Goal: Communication & Community: Answer question/provide support

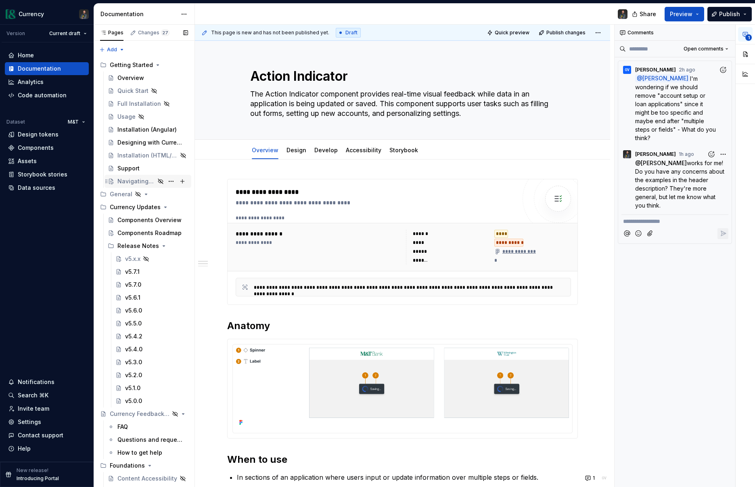
click at [142, 180] on div "Navigating the Design System" at bounding box center [136, 181] width 38 height 8
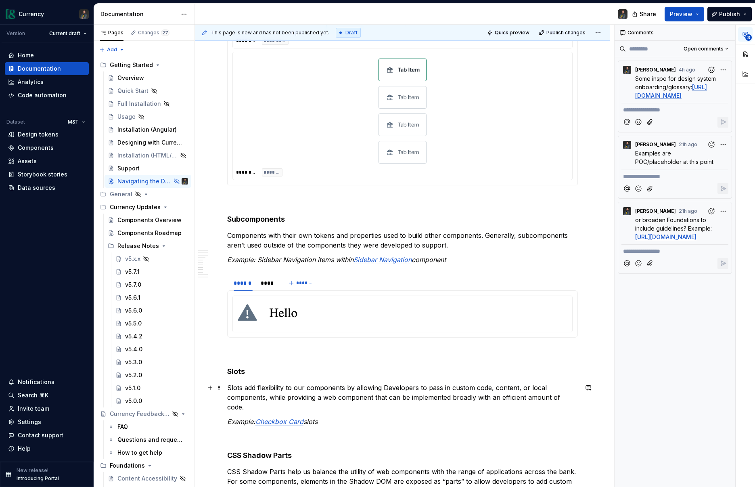
scroll to position [1032, 0]
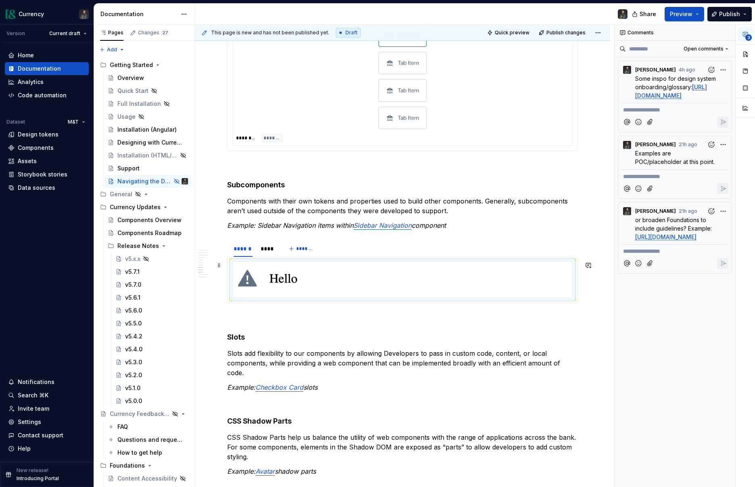
click at [310, 278] on div at bounding box center [402, 279] width 339 height 36
click at [492, 285] on div at bounding box center [402, 279] width 339 height 36
click at [742, 55] on button "button" at bounding box center [745, 54] width 15 height 15
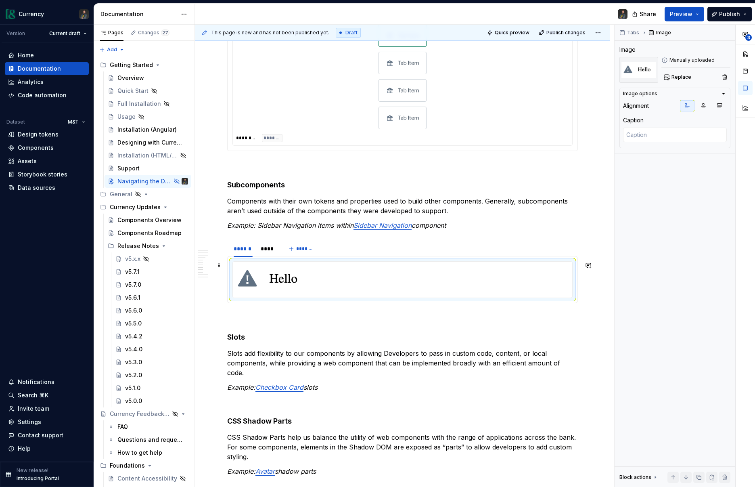
click at [467, 274] on div at bounding box center [402, 279] width 339 height 36
click at [719, 107] on icon "button" at bounding box center [719, 105] width 6 height 6
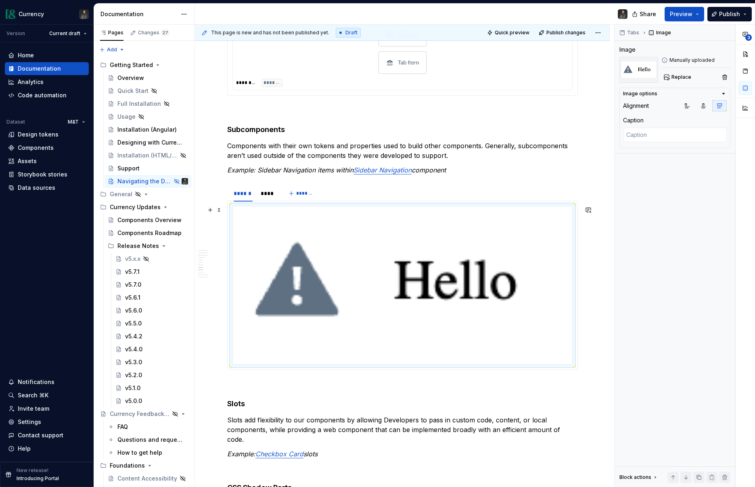
scroll to position [1104, 0]
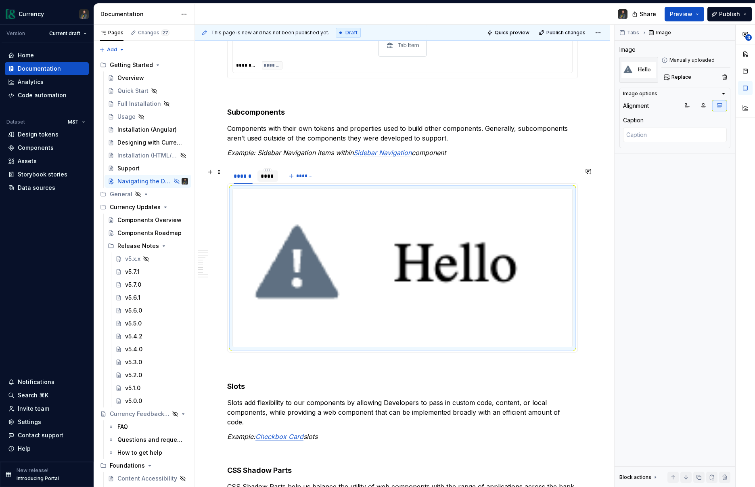
click at [269, 173] on div "****" at bounding box center [268, 176] width 15 height 8
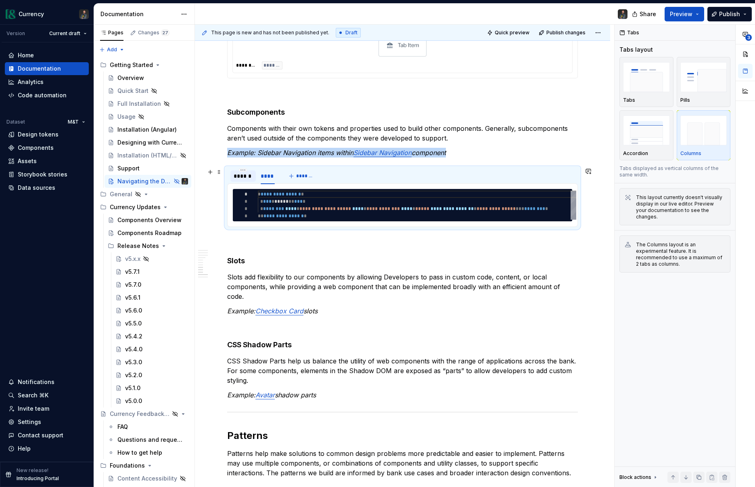
click at [240, 176] on div "******" at bounding box center [243, 176] width 19 height 8
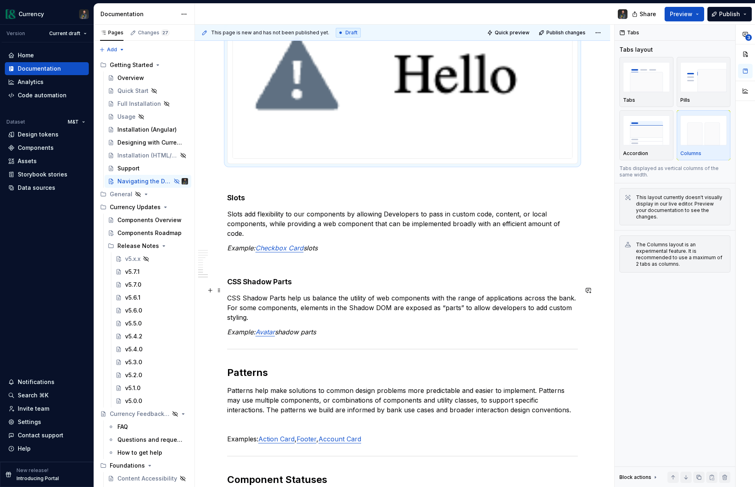
scroll to position [1297, 0]
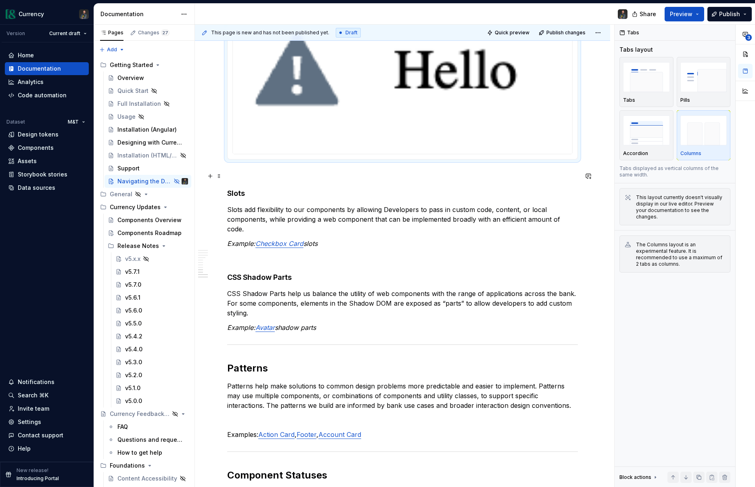
click at [232, 177] on p at bounding box center [402, 174] width 351 height 10
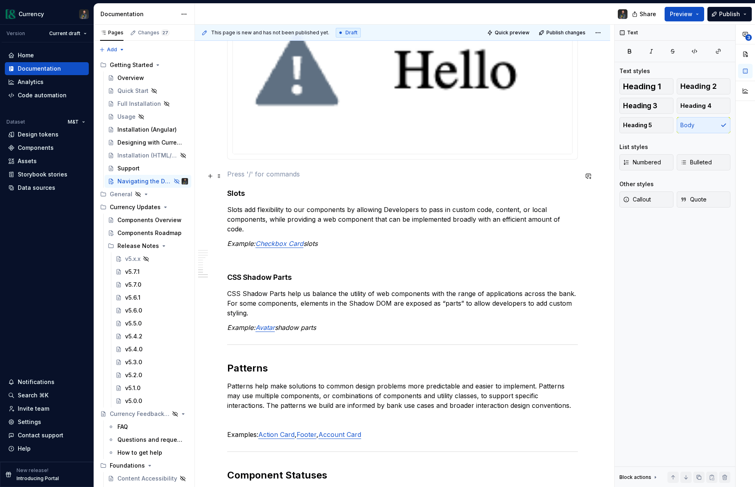
type textarea "*"
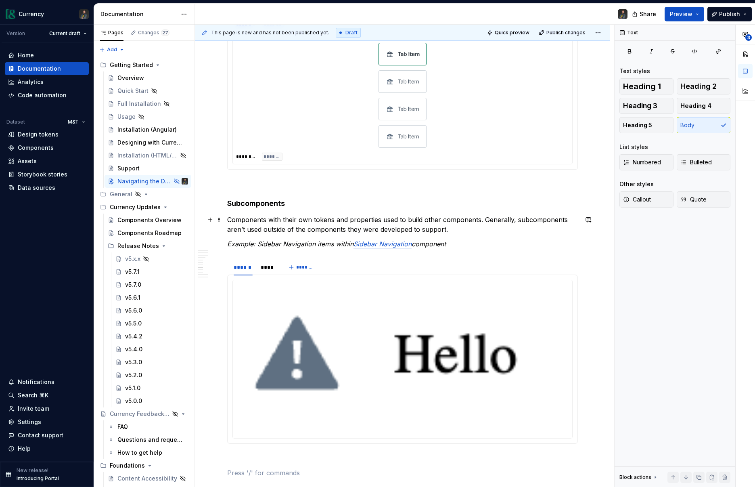
scroll to position [1012, 0]
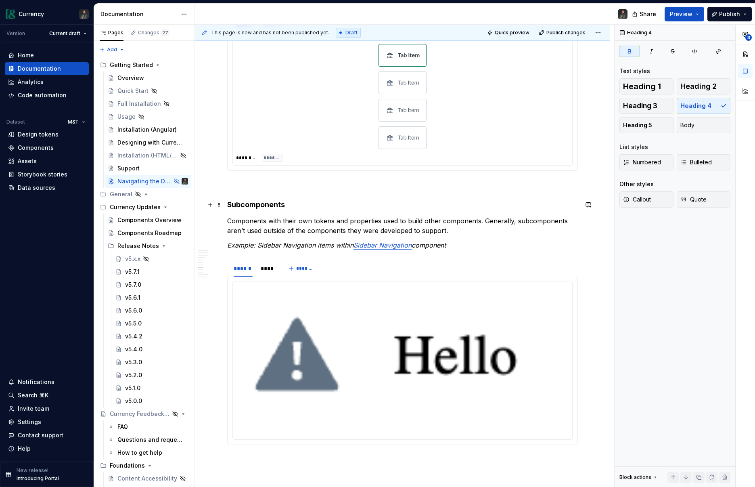
click at [270, 204] on strong "Subcomponents" at bounding box center [256, 204] width 58 height 8
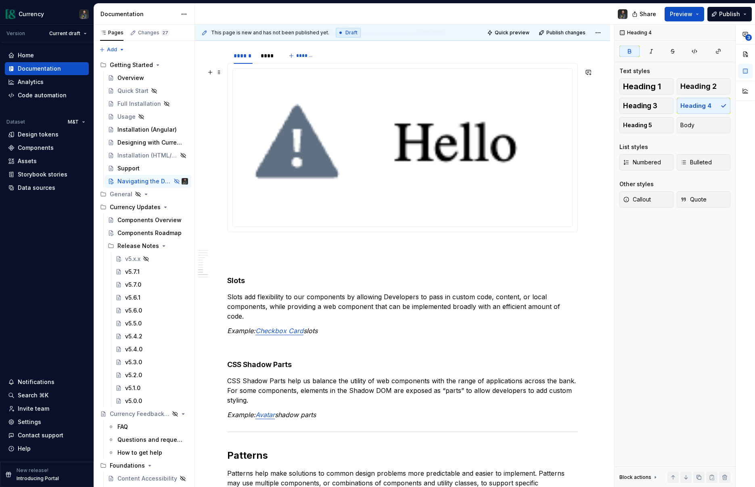
scroll to position [1247, 0]
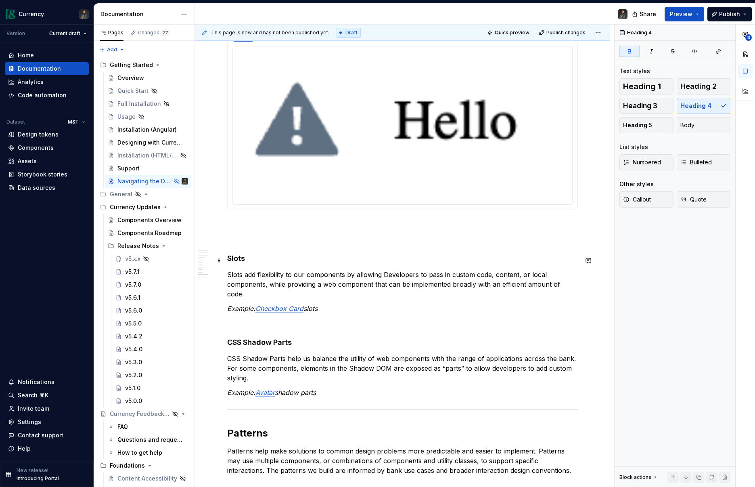
click at [234, 256] on h4 "Slots" at bounding box center [402, 258] width 351 height 10
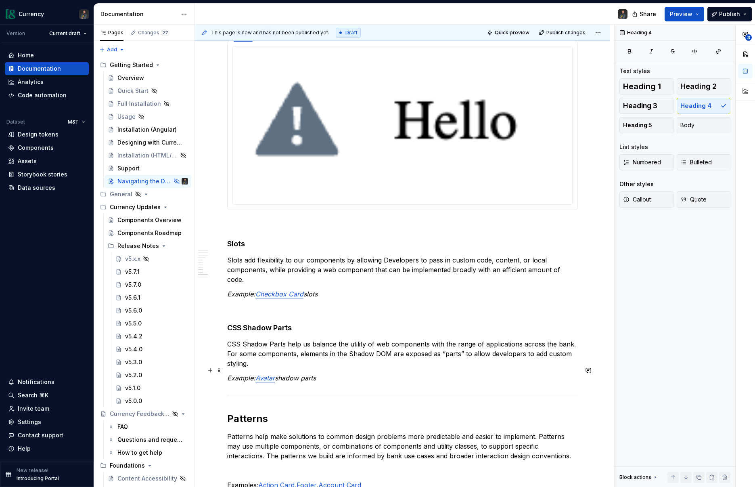
drag, startPoint x: 346, startPoint y: 370, endPoint x: 350, endPoint y: 356, distance: 14.8
click at [346, 373] on p "Example: Avatar shadow parts" at bounding box center [402, 378] width 351 height 10
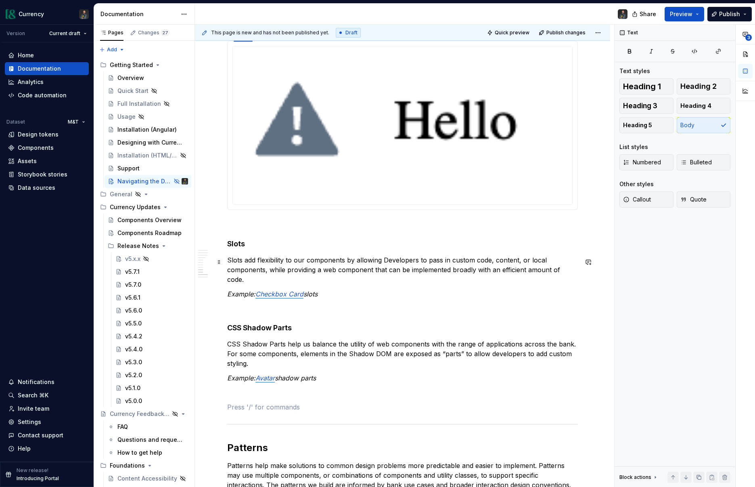
click at [578, 272] on p "Slots add flexibility to our components by allowing Developers to pass in custo…" at bounding box center [402, 269] width 351 height 29
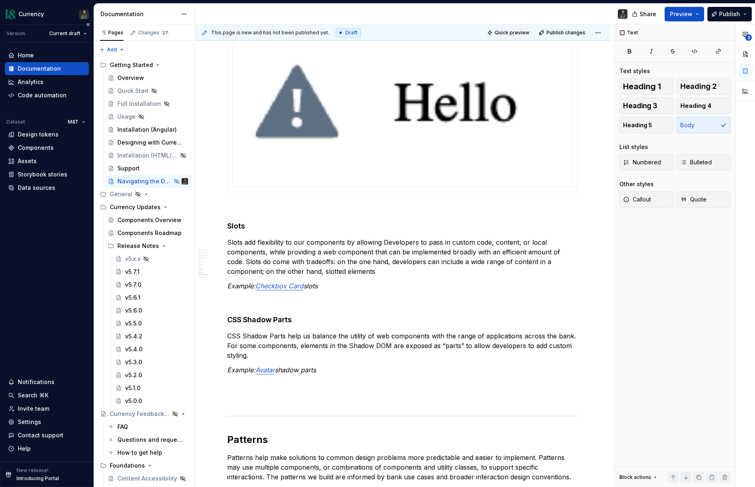
scroll to position [1270, 0]
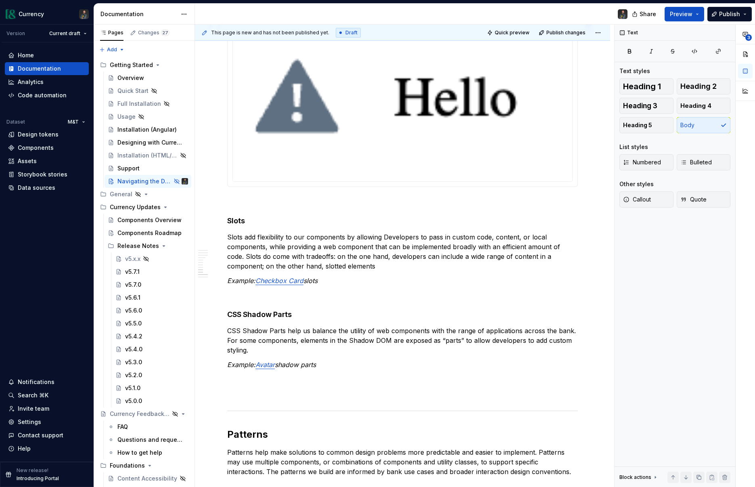
type textarea "*"
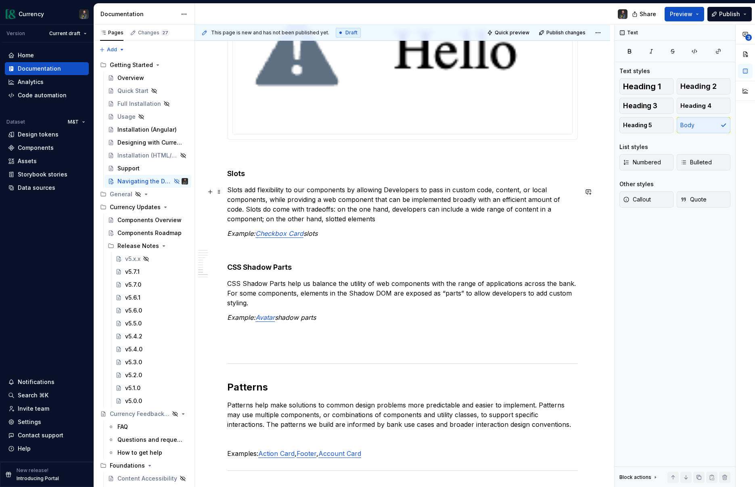
scroll to position [1324, 0]
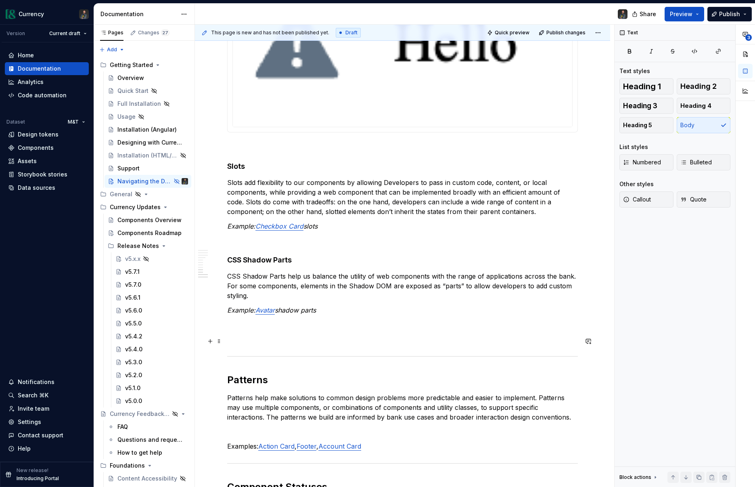
click at [240, 343] on p at bounding box center [402, 339] width 351 height 10
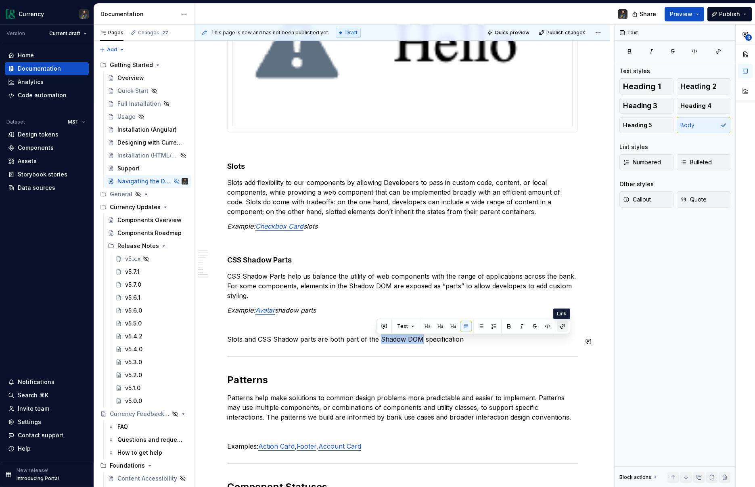
click at [560, 326] on button "button" at bounding box center [562, 325] width 11 height 11
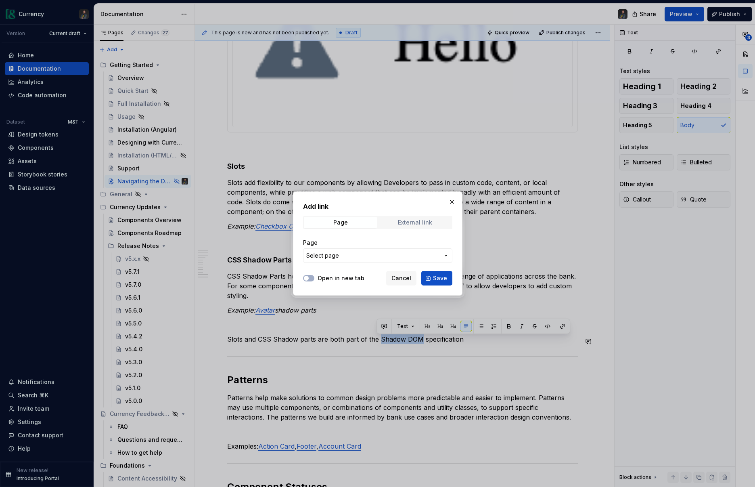
drag, startPoint x: 428, startPoint y: 221, endPoint x: 403, endPoint y: 225, distance: 25.8
click at [428, 221] on div "External link" at bounding box center [415, 222] width 34 height 6
click at [327, 258] on input "URL" at bounding box center [377, 255] width 149 height 15
paste input "[URL][DOMAIN_NAME]"
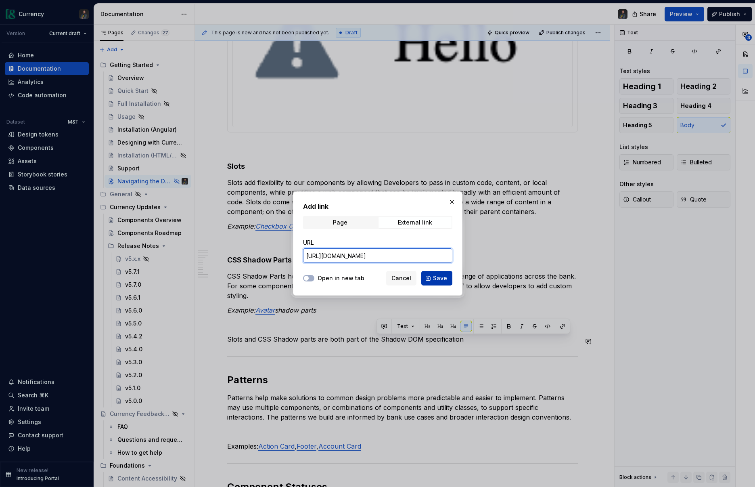
type input "[URL][DOMAIN_NAME]"
click at [437, 276] on span "Save" at bounding box center [440, 278] width 14 height 8
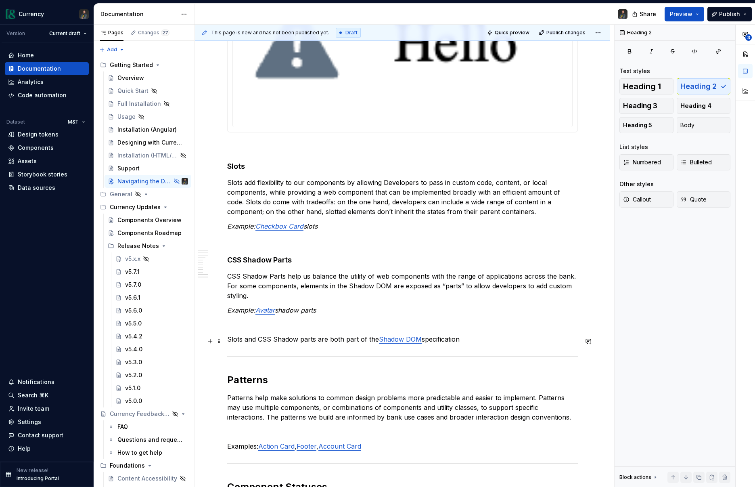
click at [461, 343] on p "Slots and CSS Shadow parts are both part of the Shadow DOM specification" at bounding box center [402, 339] width 351 height 10
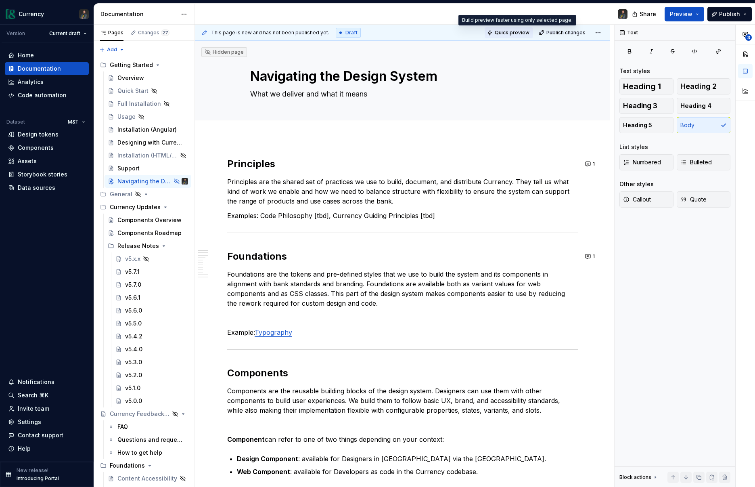
click at [510, 31] on span "Quick preview" at bounding box center [512, 32] width 35 height 6
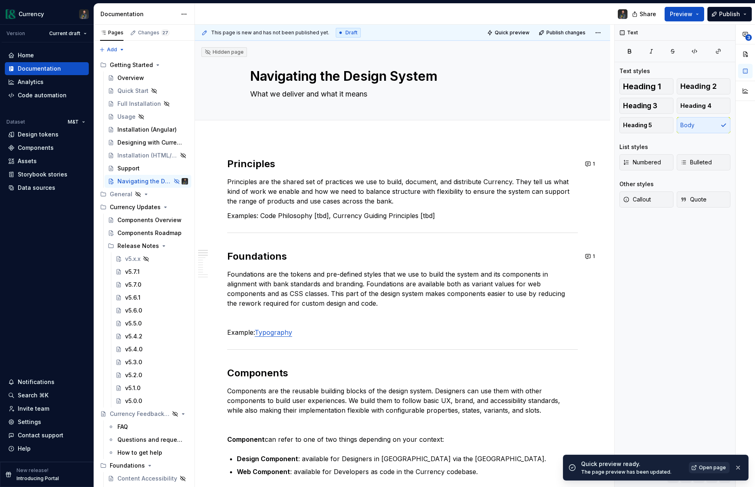
click at [704, 469] on span "Open page" at bounding box center [712, 467] width 27 height 6
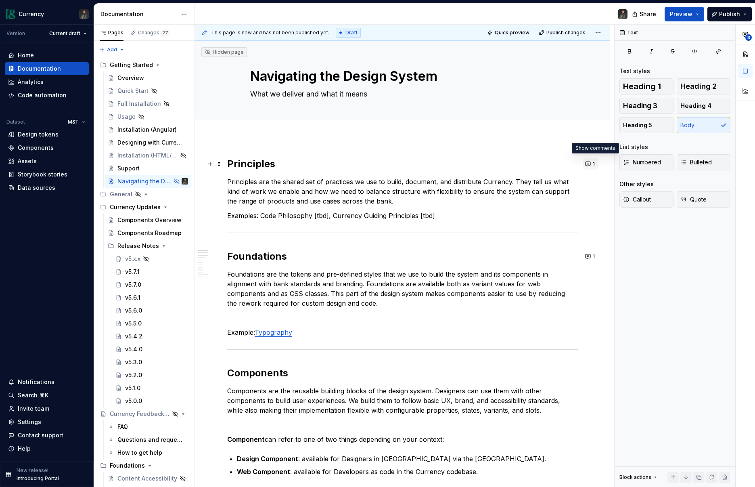
click at [593, 164] on button "1" at bounding box center [591, 163] width 16 height 11
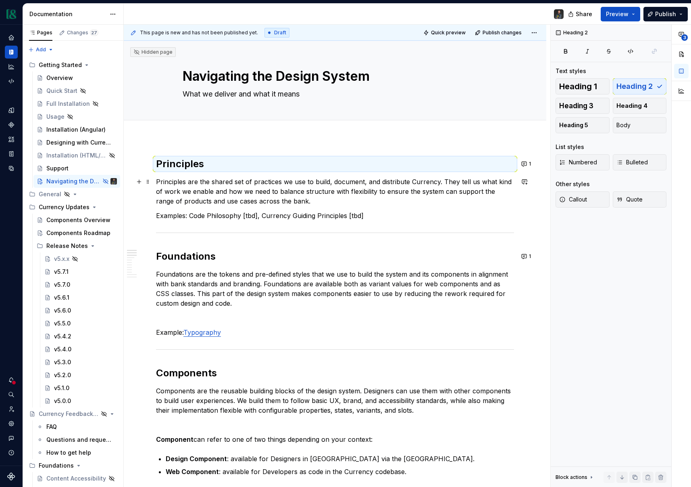
click at [311, 202] on p "Principles are the shared set of practices we use to build, document, and distr…" at bounding box center [335, 191] width 358 height 29
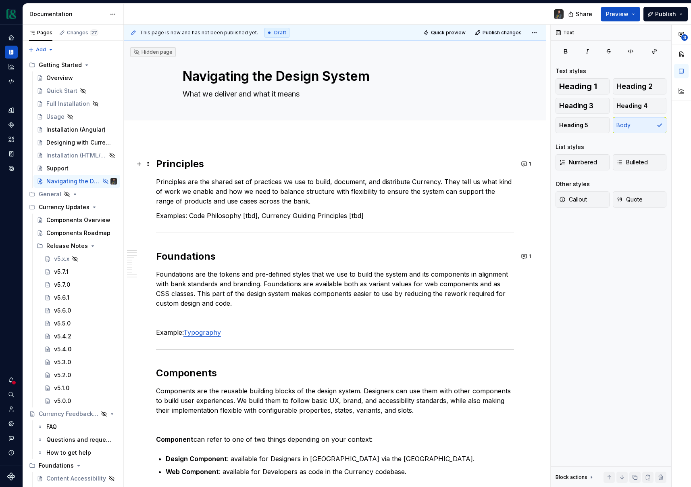
click at [208, 165] on h2 "Principles" at bounding box center [335, 163] width 358 height 13
click at [255, 191] on p "Principles are the shared set of practices we use to build, document, and distr…" at bounding box center [335, 191] width 358 height 29
click at [303, 199] on p "Principles are the shared set of practices we use to build, document, and distr…" at bounding box center [335, 191] width 358 height 29
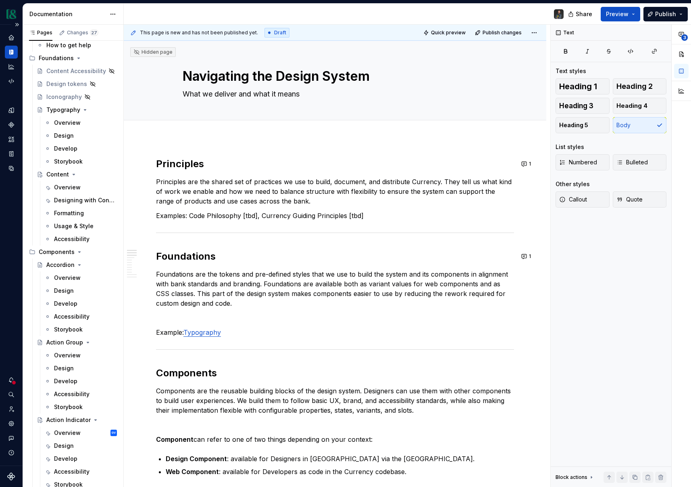
scroll to position [539, 0]
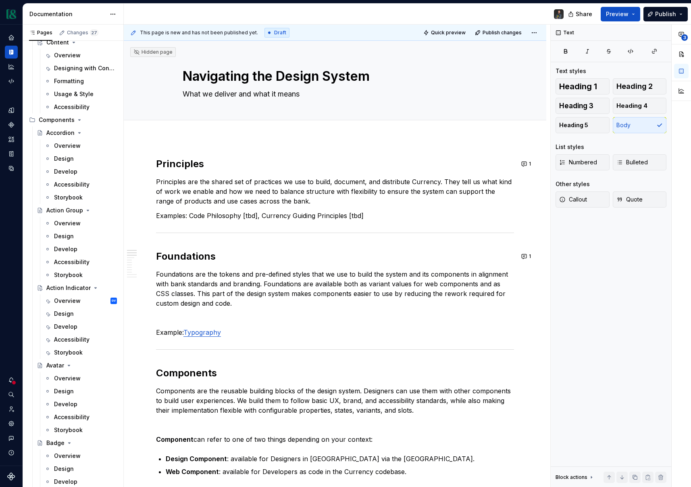
type textarea "*"
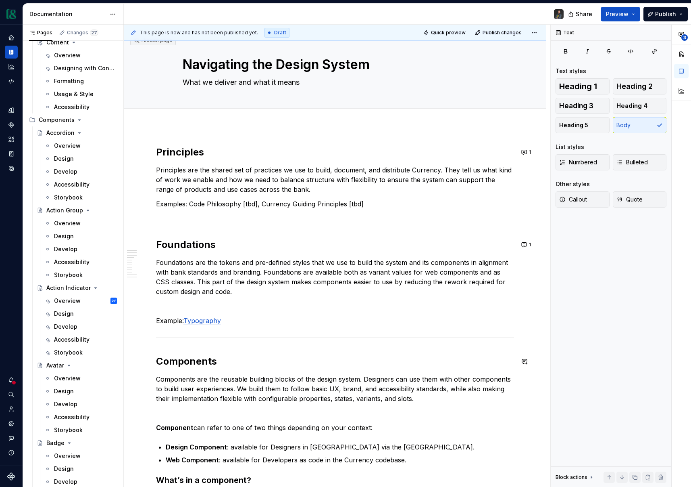
scroll to position [12, 0]
click at [533, 242] on button "1" at bounding box center [527, 243] width 16 height 11
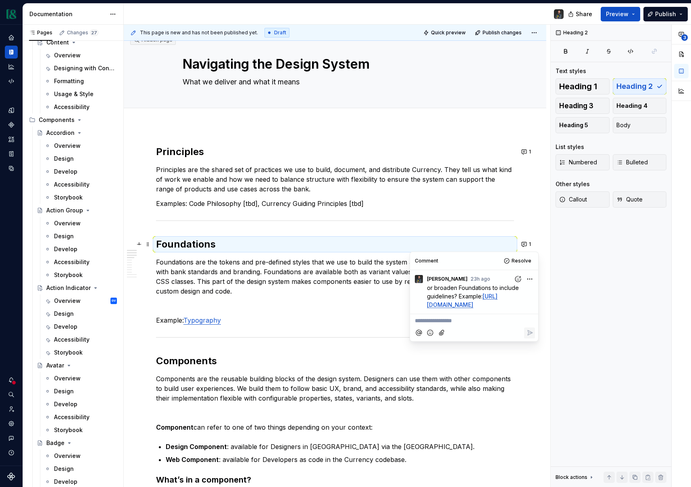
click at [449, 317] on p "**********" at bounding box center [474, 320] width 119 height 8
drag, startPoint x: 431, startPoint y: 329, endPoint x: 437, endPoint y: 331, distance: 6.0
click at [431, 329] on p "- [URL][DOMAIN_NAME] ﻿" at bounding box center [474, 330] width 119 height 8
click at [493, 335] on p "﻿ [URL][DOMAIN_NAME] ﻿" at bounding box center [474, 330] width 119 height 8
click at [487, 335] on p "﻿ [URL][DOMAIN_NAME] ﻿" at bounding box center [474, 330] width 119 height 8
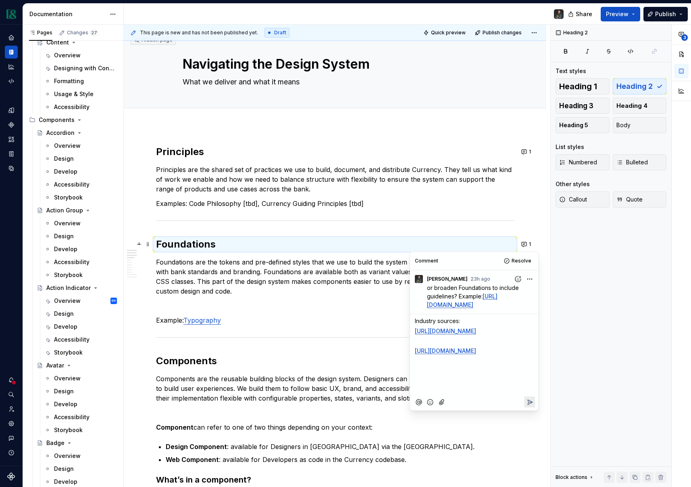
type textarea "*"
click at [468, 319] on p "Industry sources:" at bounding box center [474, 320] width 119 height 8
click at [507, 374] on p "﻿ [URL][DOMAIN_NAME] ﻿" at bounding box center [474, 370] width 119 height 8
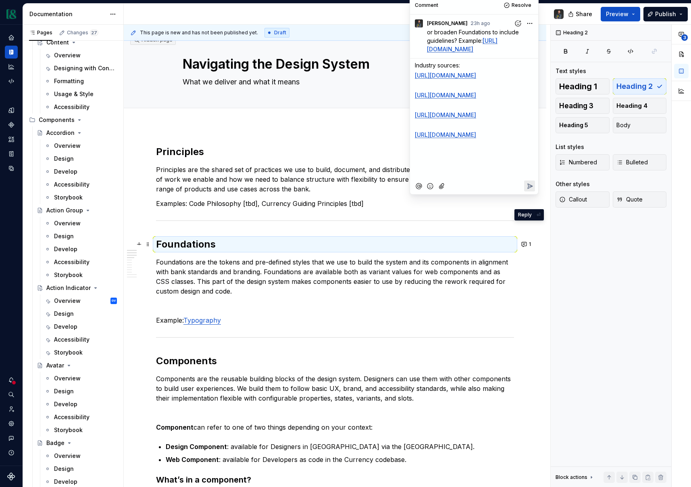
click at [530, 188] on icon "Reply" at bounding box center [530, 186] width 5 height 5
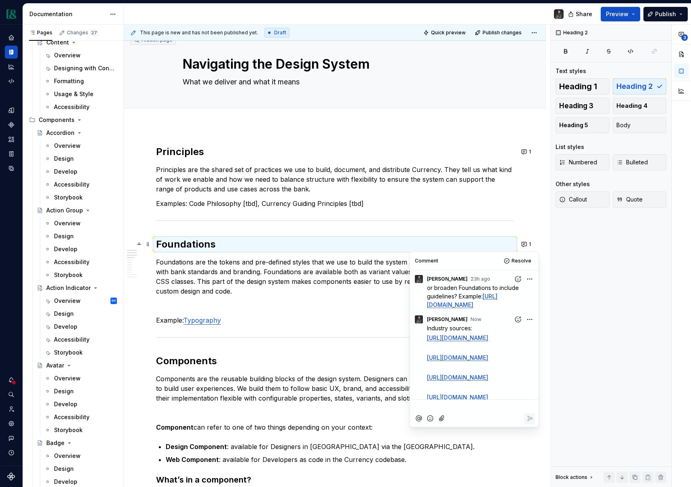
scroll to position [97, 0]
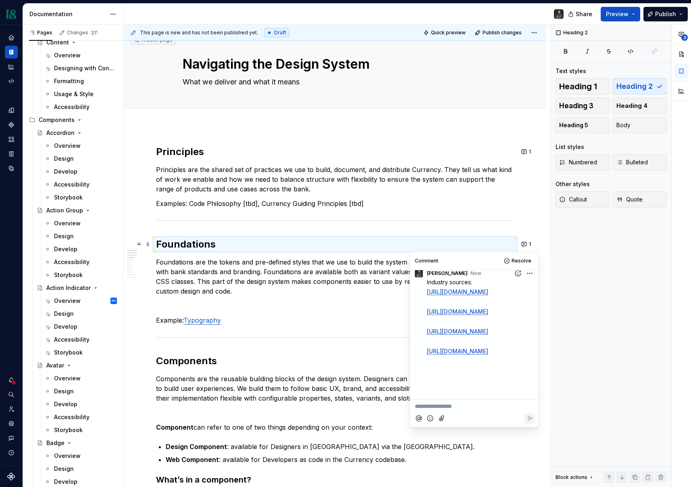
click at [384, 394] on p "Components are the reusable building blocks of the design system. Designers can…" at bounding box center [335, 388] width 358 height 29
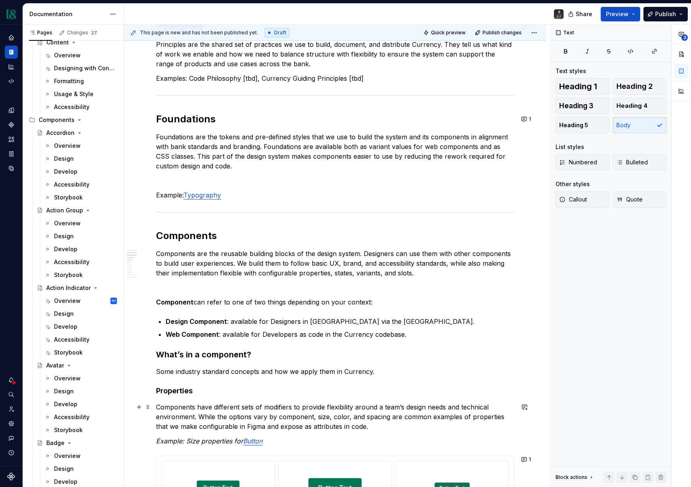
scroll to position [160, 0]
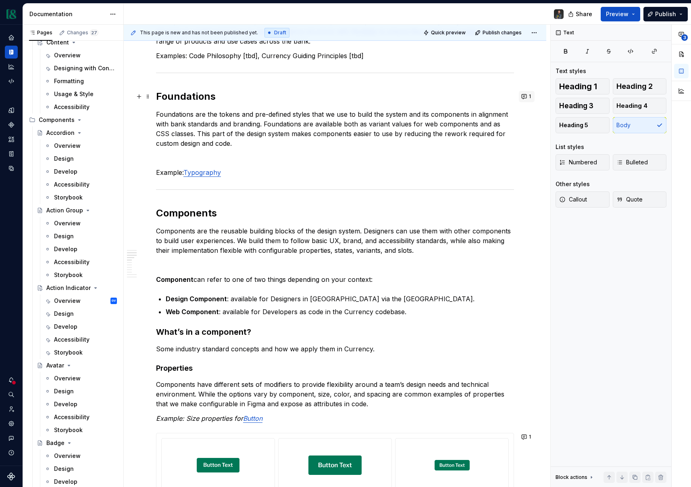
click at [531, 97] on button "1" at bounding box center [527, 96] width 16 height 11
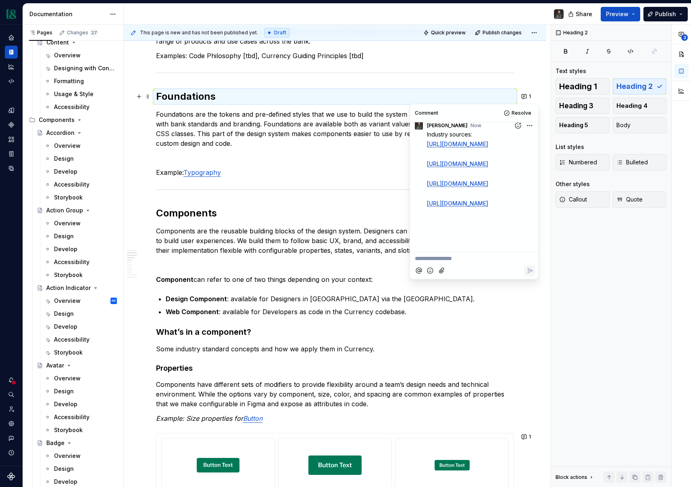
scroll to position [0, 0]
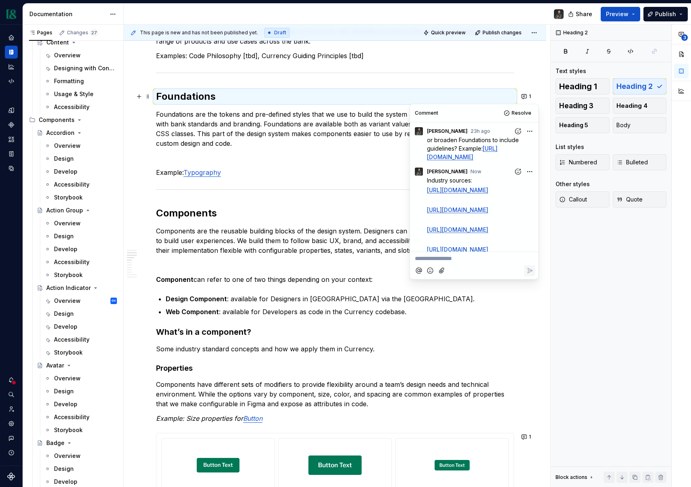
click at [373, 234] on p "Components are the reusable building blocks of the design system. Designers can…" at bounding box center [335, 240] width 358 height 29
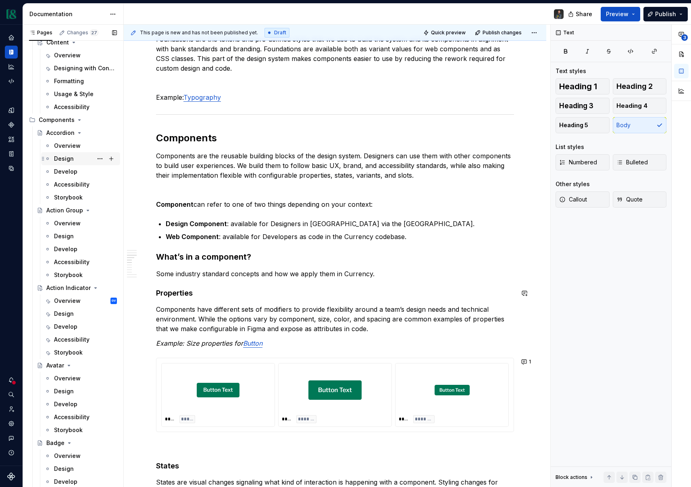
scroll to position [202, 0]
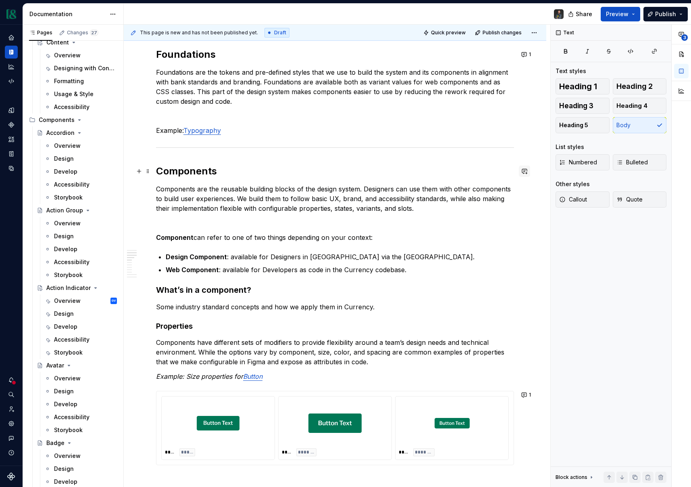
click at [531, 171] on button "button" at bounding box center [524, 170] width 11 height 11
click at [451, 184] on p "**********" at bounding box center [470, 185] width 119 height 8
click at [499, 190] on p "Industry sources [URL][DOMAIN_NAME] ﻿" at bounding box center [470, 185] width 119 height 8
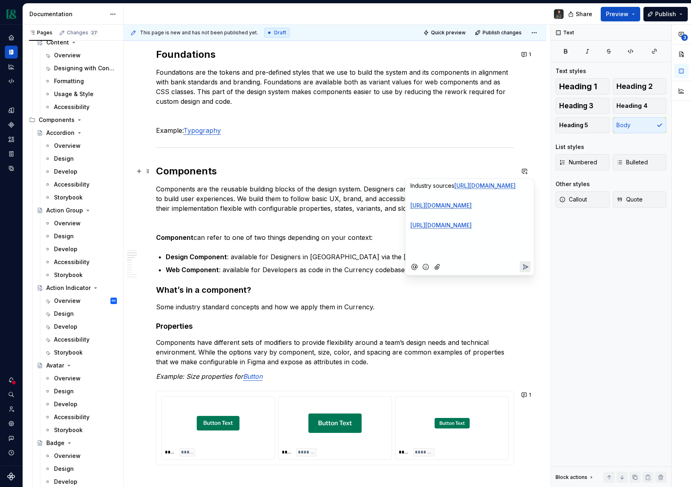
click at [528, 269] on icon "Send" at bounding box center [526, 266] width 5 height 5
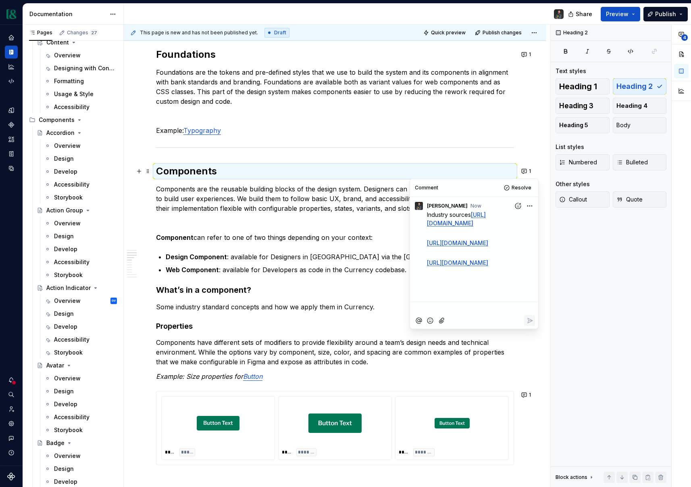
scroll to position [9, 0]
click at [277, 337] on p "Components have different sets of modifiers to provide flexibility around a tea…" at bounding box center [335, 351] width 358 height 29
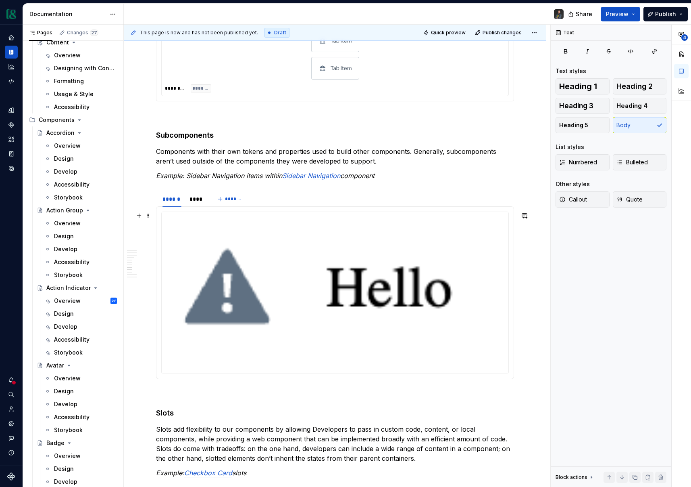
scroll to position [1081, 0]
click at [190, 199] on div "****" at bounding box center [197, 199] width 15 height 8
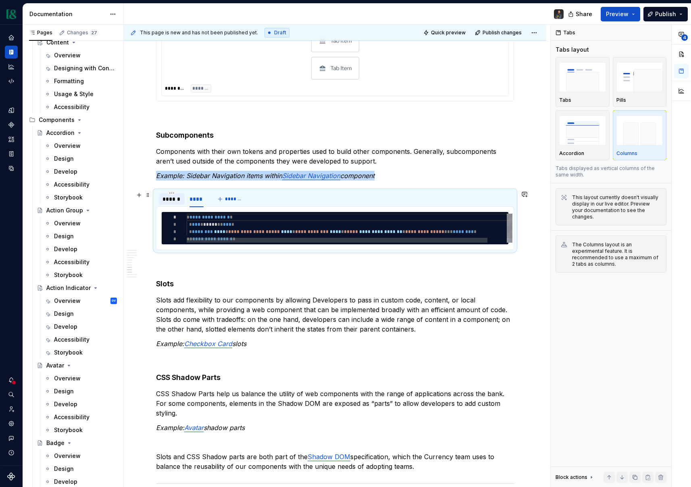
click at [169, 200] on div "******" at bounding box center [172, 199] width 19 height 8
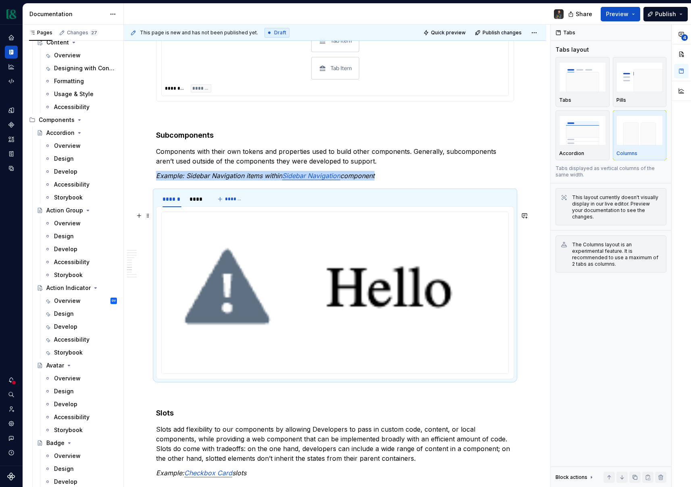
type textarea "*"
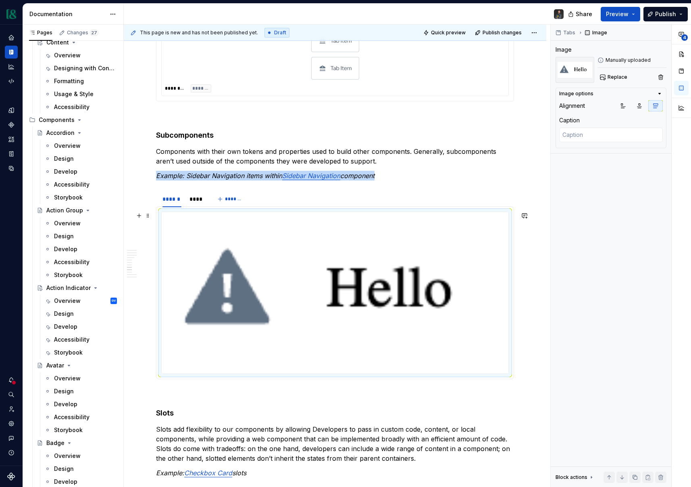
click at [393, 271] on img at bounding box center [335, 293] width 347 height 162
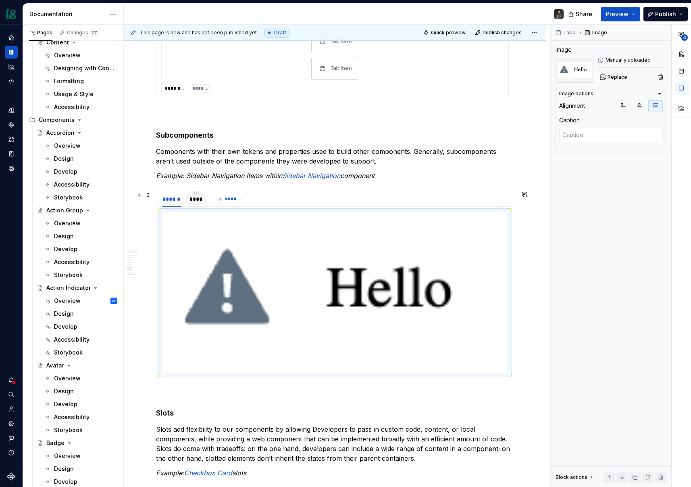
click at [197, 202] on div "****" at bounding box center [197, 199] width 15 height 8
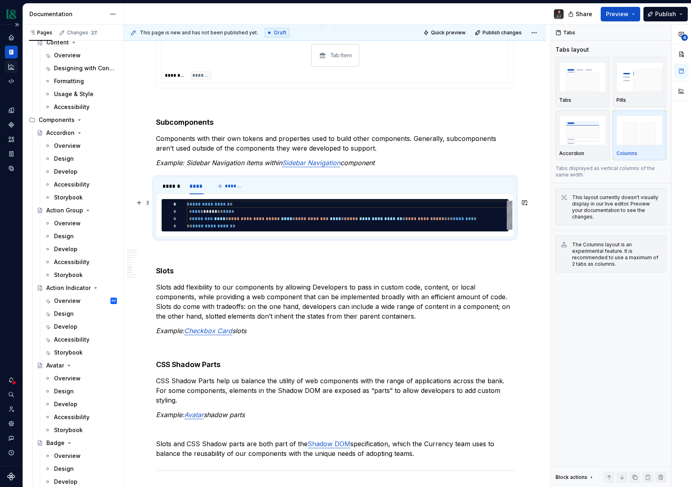
scroll to position [1045, 0]
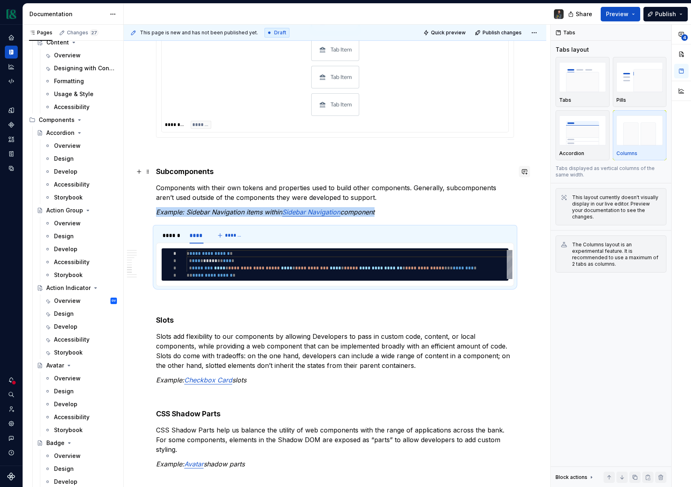
click at [527, 168] on button "button" at bounding box center [524, 171] width 11 height 11
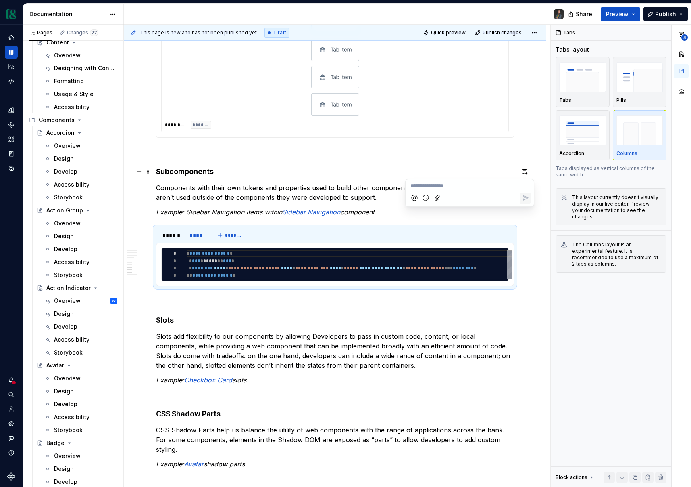
click at [460, 184] on p "**********" at bounding box center [470, 186] width 119 height 8
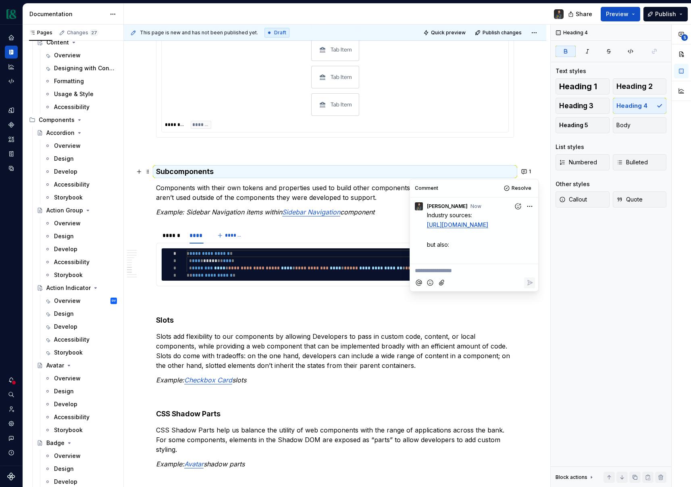
click at [471, 249] on p "but also:" at bounding box center [476, 244] width 98 height 8
click at [531, 203] on html "Currency Dataset M&T Documentation Share Preview Publish Pages Changes 27 Add A…" at bounding box center [345, 243] width 691 height 487
click at [504, 219] on span "Edit comment" at bounding box center [504, 221] width 38 height 8
click at [453, 249] on p "but also:" at bounding box center [476, 244] width 98 height 8
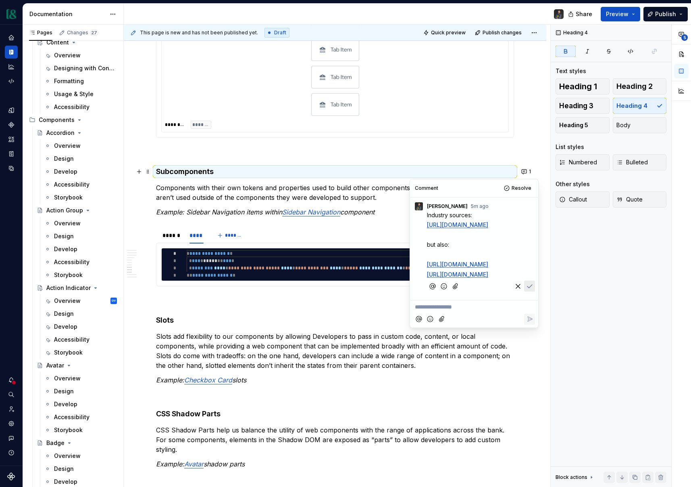
click at [439, 259] on p "﻿" at bounding box center [476, 254] width 98 height 8
click at [427, 267] on span "[URL][DOMAIN_NAME]" at bounding box center [457, 264] width 61 height 7
click at [526, 290] on icon "Save" at bounding box center [530, 286] width 8 height 8
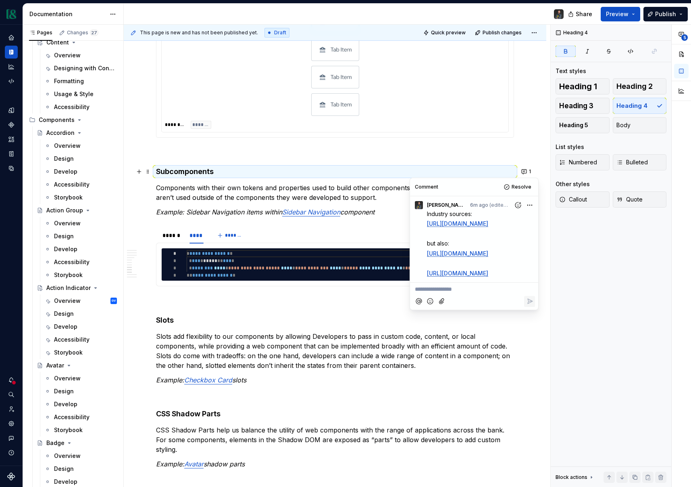
scroll to position [1046, 0]
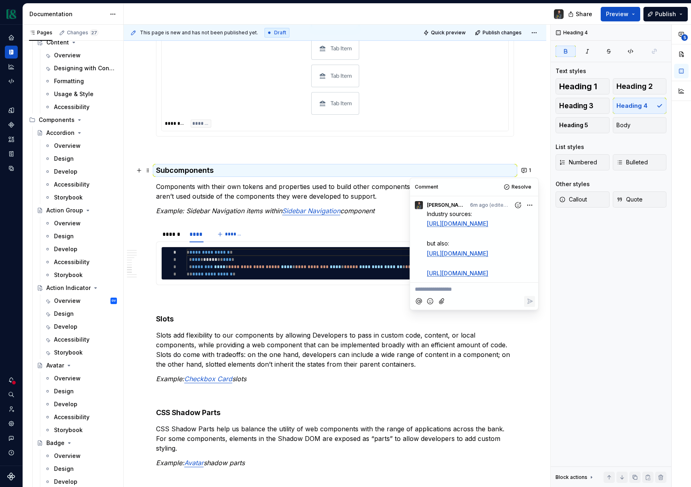
click at [299, 300] on p at bounding box center [335, 300] width 358 height 10
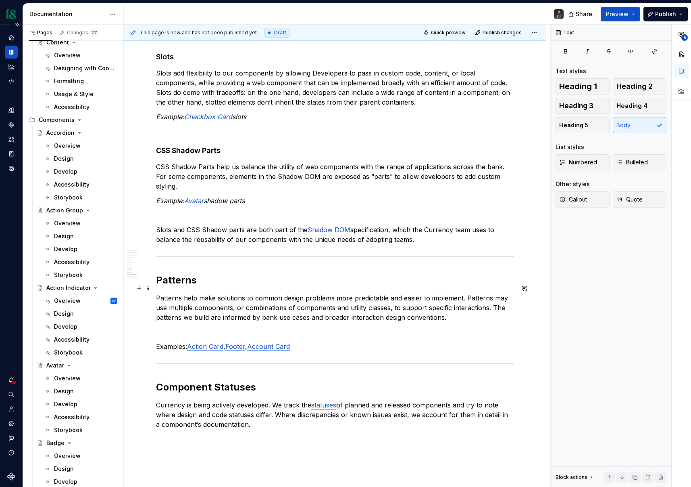
scroll to position [1309, 0]
click at [531, 269] on button "button" at bounding box center [524, 269] width 11 height 11
click at [438, 286] on p "**********" at bounding box center [470, 284] width 119 height 8
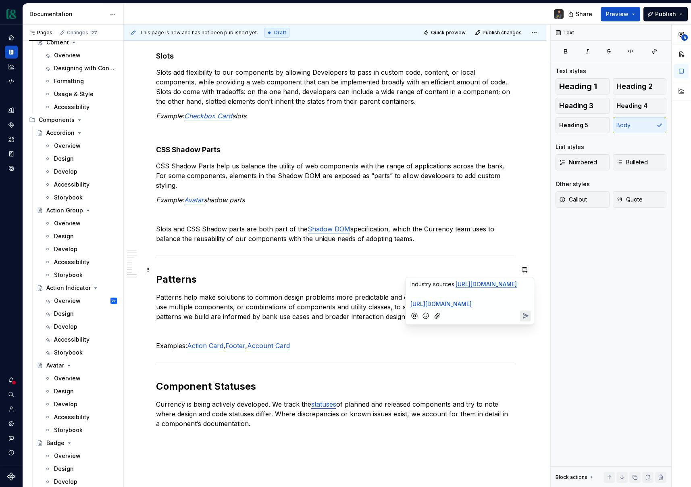
click at [526, 320] on icon "Send" at bounding box center [526, 315] width 8 height 8
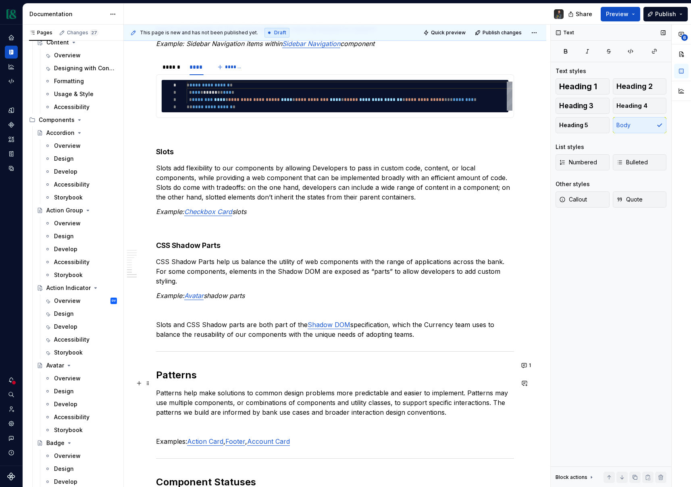
scroll to position [1410, 0]
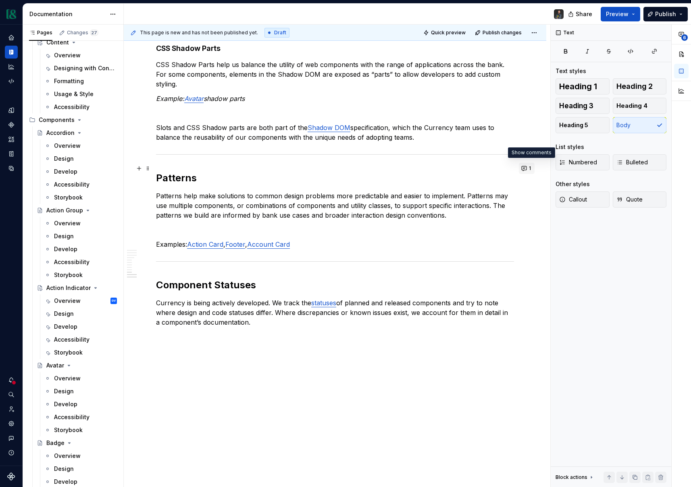
click at [531, 166] on span "1" at bounding box center [530, 168] width 2 height 6
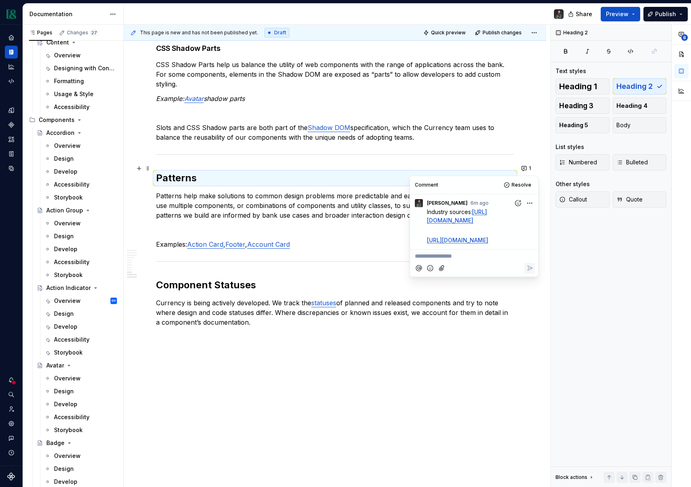
click at [342, 194] on p "Patterns help make solutions to common design problems more predictable and eas…" at bounding box center [335, 205] width 358 height 29
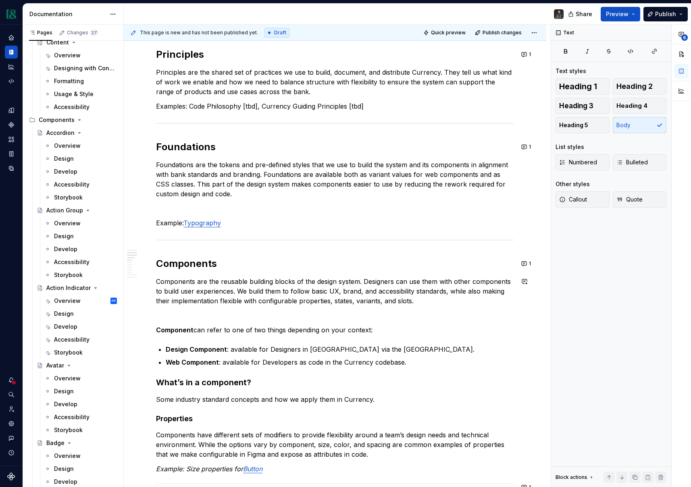
scroll to position [0, 0]
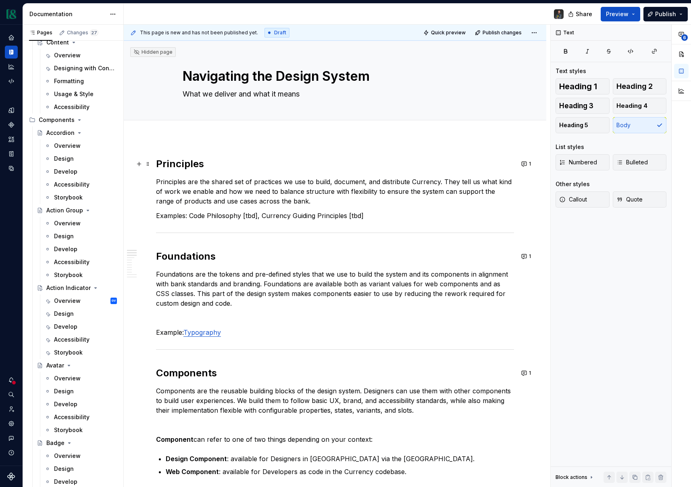
click at [212, 163] on h2 "Principles" at bounding box center [335, 163] width 358 height 13
click at [74, 299] on div "Overview" at bounding box center [67, 301] width 27 height 8
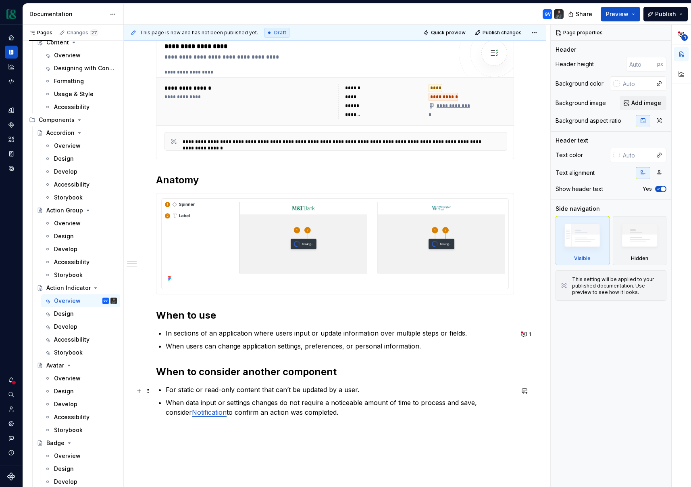
scroll to position [208, 0]
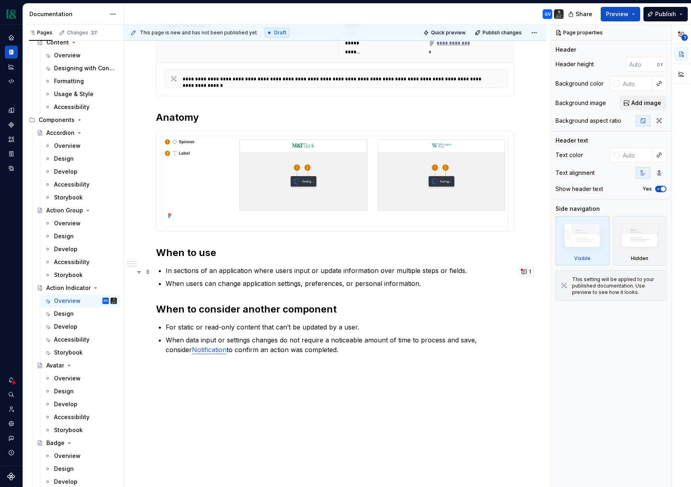
click at [531, 274] on span "1" at bounding box center [530, 271] width 2 height 6
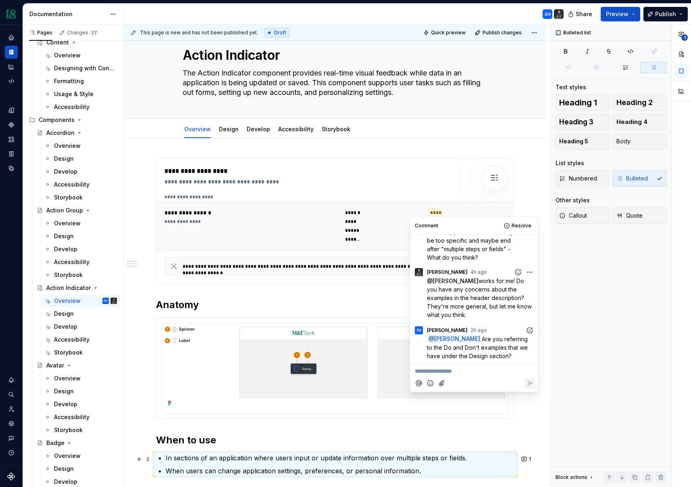
scroll to position [0, 0]
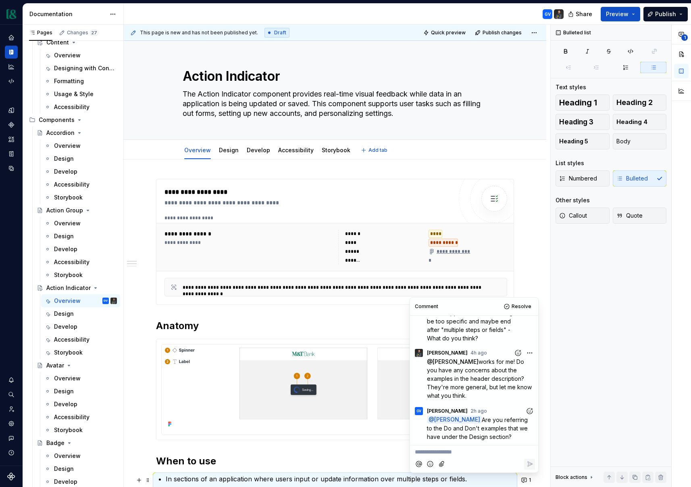
type textarea "*"
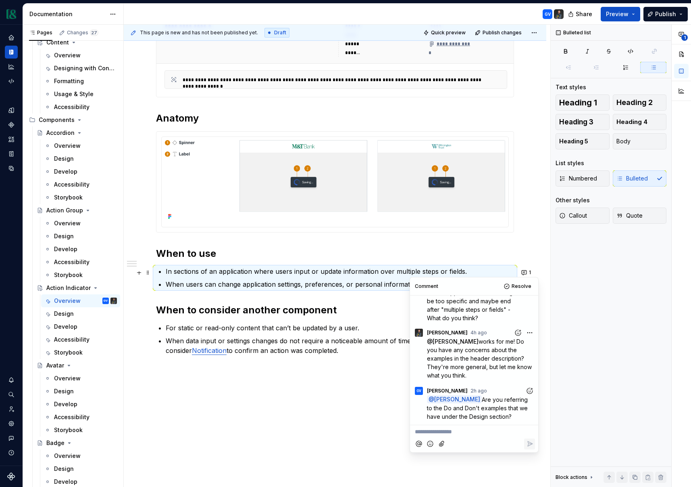
scroll to position [232, 0]
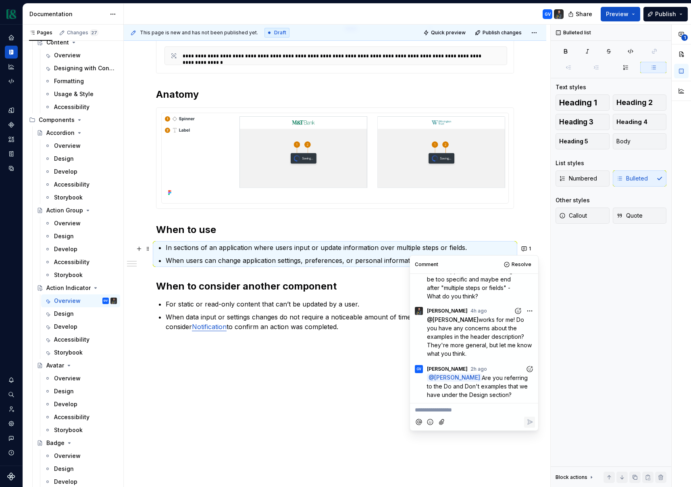
click at [472, 409] on p "**********" at bounding box center [474, 409] width 119 height 8
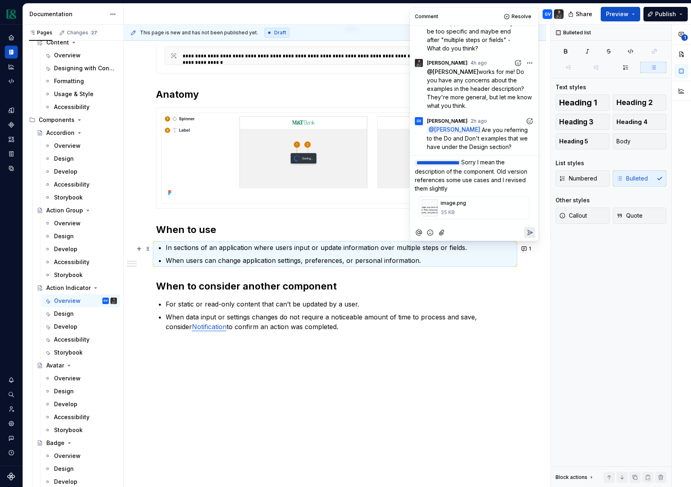
click at [528, 233] on icon "Reply" at bounding box center [530, 232] width 5 height 5
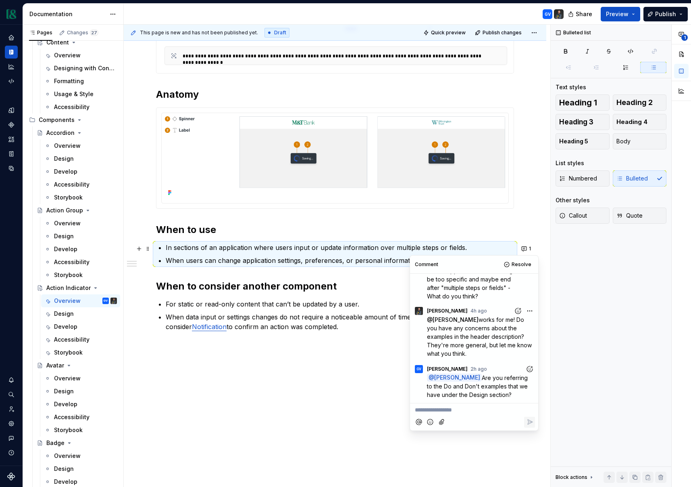
scroll to position [159, 0]
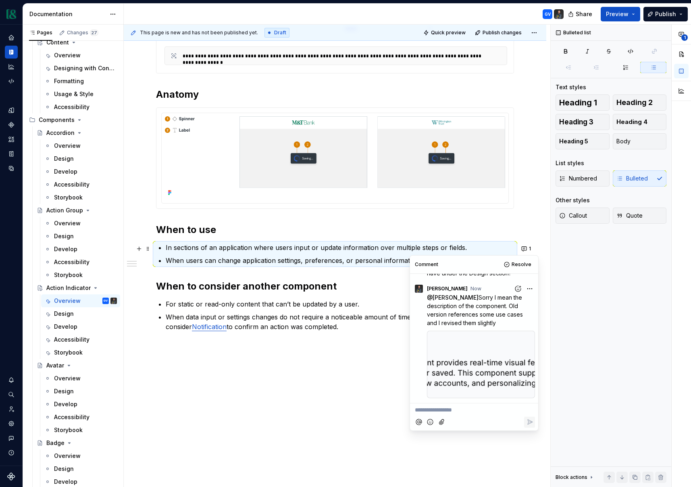
click at [473, 343] on div at bounding box center [481, 364] width 108 height 68
click at [298, 348] on div "**********" at bounding box center [335, 207] width 423 height 559
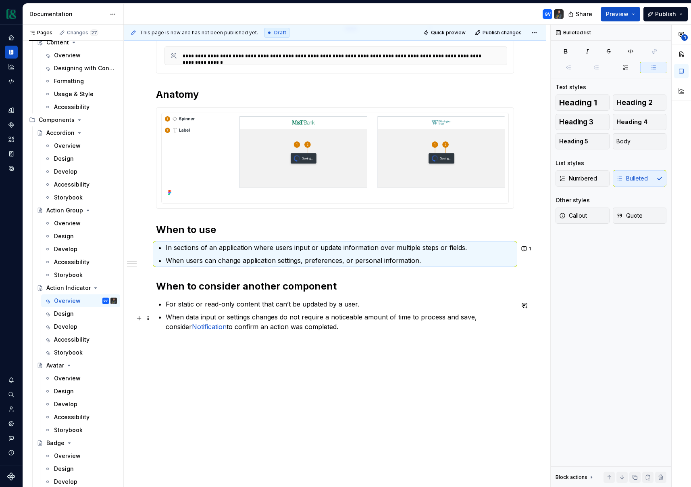
click at [324, 314] on p "When data input or settings changes do not require a noticeable amount of time …" at bounding box center [340, 321] width 349 height 19
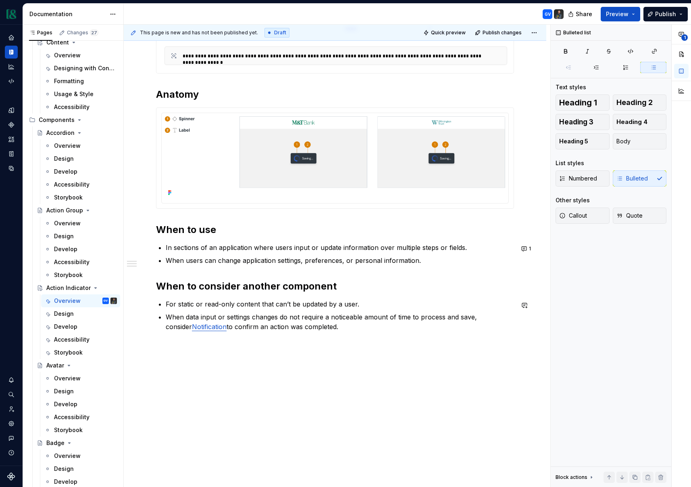
click at [323, 332] on div "**********" at bounding box center [335, 144] width 358 height 393
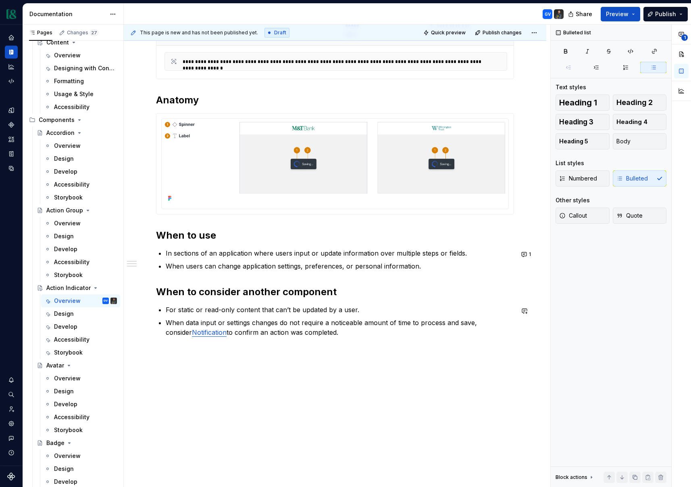
scroll to position [226, 0]
click at [529, 253] on button "1" at bounding box center [527, 253] width 16 height 11
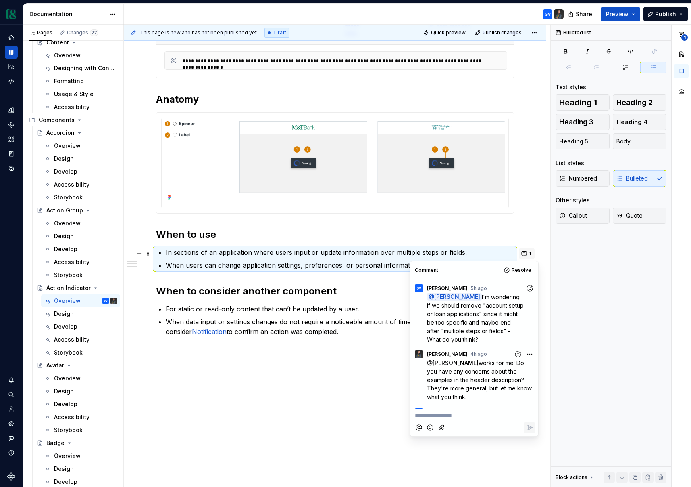
scroll to position [159, 0]
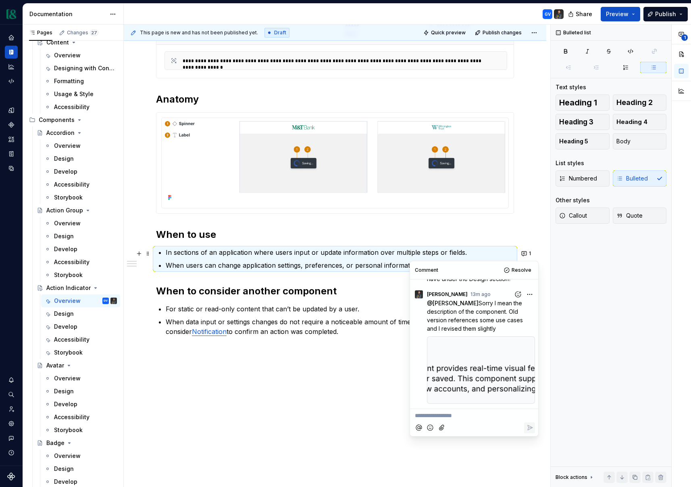
click at [450, 412] on p "**********" at bounding box center [474, 415] width 119 height 8
click at [532, 291] on html "Currency Dataset M&T Documentation GV Share Preview Publish Pages Changes 27 Ad…" at bounding box center [345, 243] width 691 height 487
click at [511, 309] on span "Edit comment" at bounding box center [504, 309] width 38 height 8
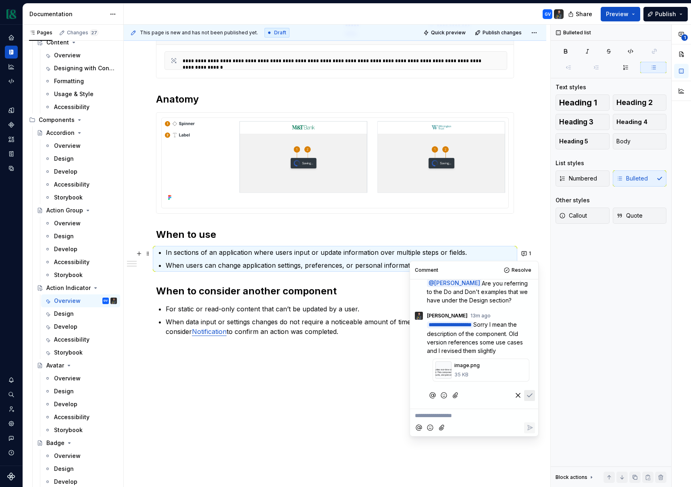
scroll to position [145, 0]
click at [468, 353] on p "**********" at bounding box center [476, 337] width 98 height 35
click at [518, 395] on icon "button" at bounding box center [518, 395] width 4 height 4
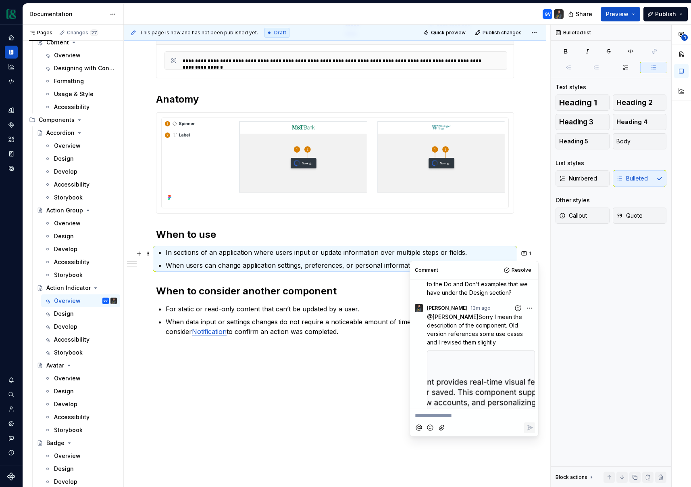
click at [445, 418] on p "**********" at bounding box center [474, 415] width 119 height 8
click at [492, 376] on div at bounding box center [481, 384] width 108 height 68
click at [490, 343] on p "@ [PERSON_NAME] Sorry I mean the description of the component. Old version refe…" at bounding box center [481, 329] width 108 height 34
click at [487, 341] on p "@ [PERSON_NAME] Sorry I mean the description of the component. Old version refe…" at bounding box center [481, 329] width 108 height 34
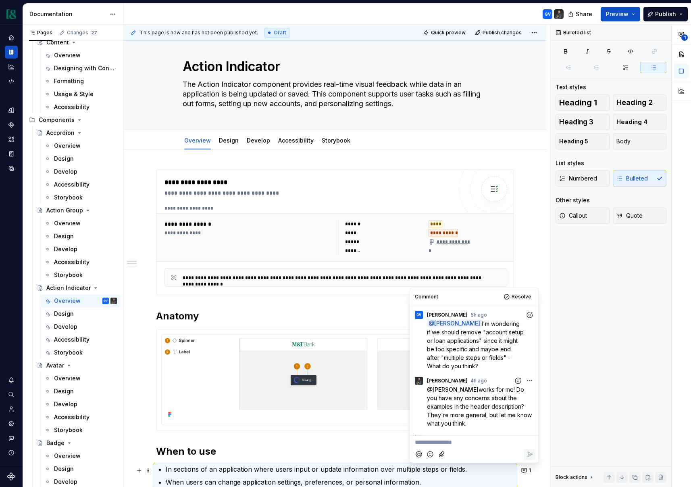
scroll to position [159, 0]
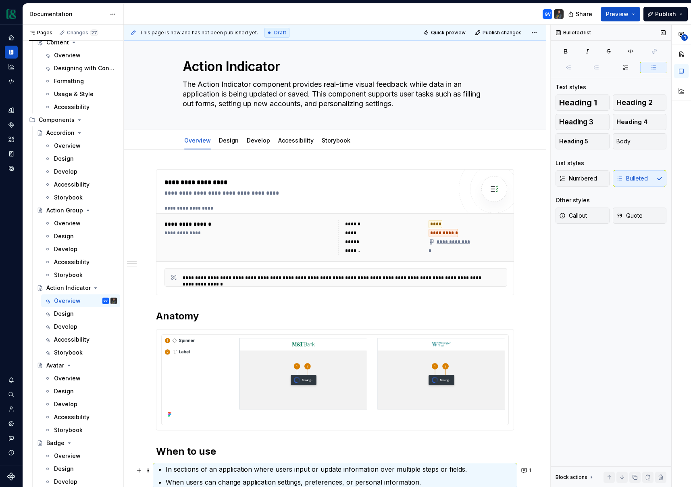
click at [656, 346] on div "Bulleted list Text styles Heading 1 Heading 2 Heading 3 Heading 4 Heading 5 Bod…" at bounding box center [611, 256] width 121 height 462
click at [531, 472] on span "1" at bounding box center [530, 470] width 2 height 6
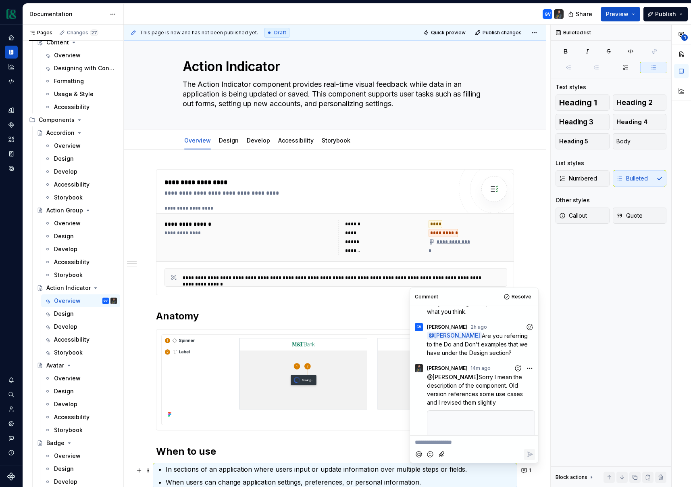
scroll to position [111, 0]
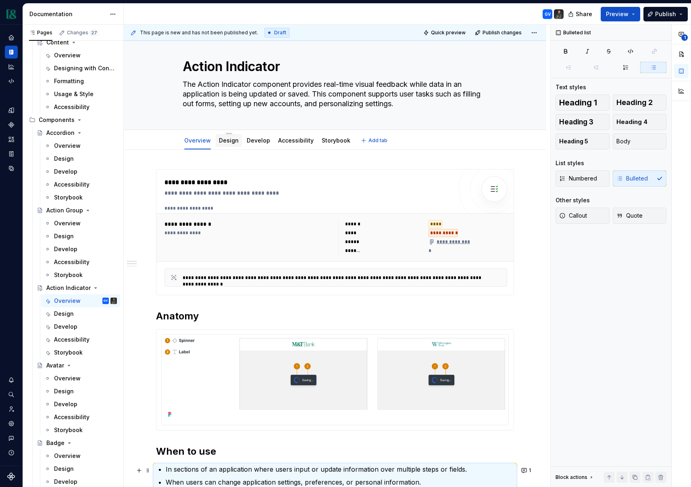
click at [226, 145] on div "Design" at bounding box center [229, 141] width 20 height 10
click at [229, 141] on link "Design" at bounding box center [229, 140] width 20 height 7
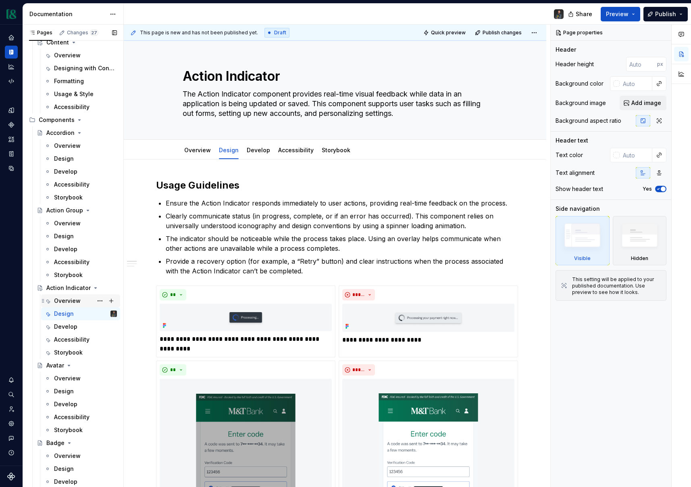
click at [77, 299] on div "Overview" at bounding box center [67, 301] width 27 height 8
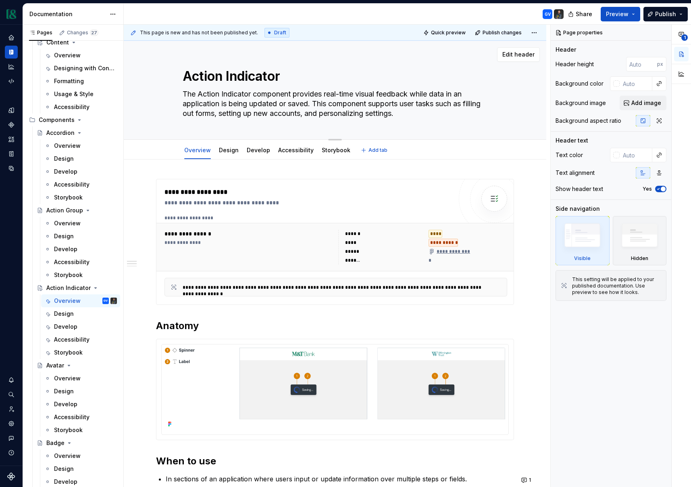
click at [291, 111] on textarea "The Action Indicator component provides real-time visual feedback while data in…" at bounding box center [333, 104] width 305 height 32
click at [297, 114] on textarea "The Action Indicator component provides real-time visual feedback while data in…" at bounding box center [333, 104] width 305 height 32
type textarea "*"
type textarea "The Action Indicator component provides real-time visual feedback while data in…"
type textarea "*"
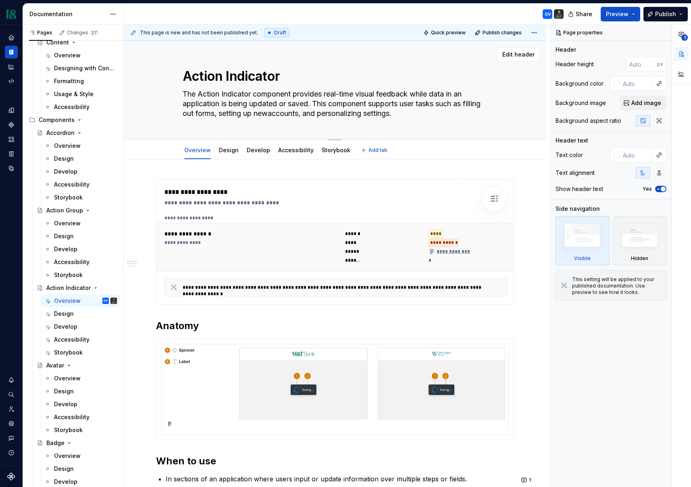
type textarea "The Action Indicator component provides real-time visual feedback while data in…"
type textarea "*"
type textarea "The Action Indicator component provides real-time visual feedback while data in…"
type textarea "*"
type textarea "The Action Indicator component provides real-time visual feedback while data in…"
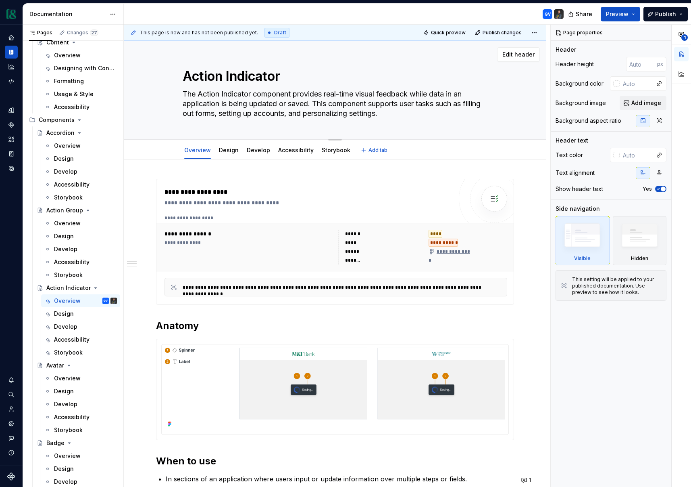
type textarea "*"
type textarea "The Action Indicator component provides real-time visual feedback while data in…"
type textarea "*"
type textarea "The Action Indicator component provides real-time visual feedback while data in…"
type textarea "*"
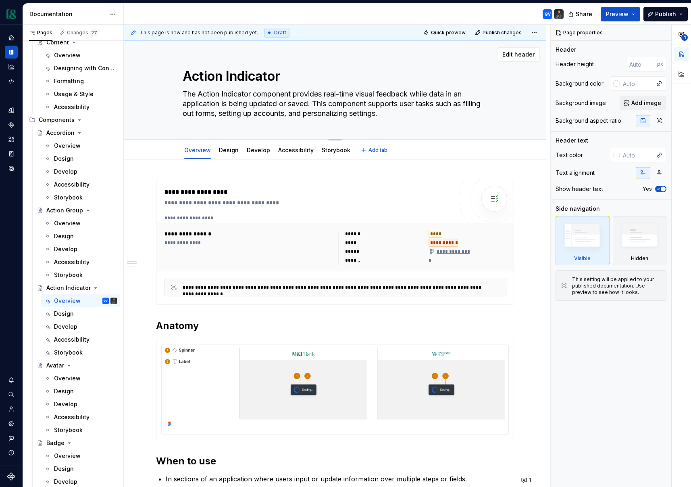
type textarea "The Action Indicator component provides real-time visual feedback while data in…"
type textarea "*"
type textarea "The Action Indicator component provides real-time visual feedback while data in…"
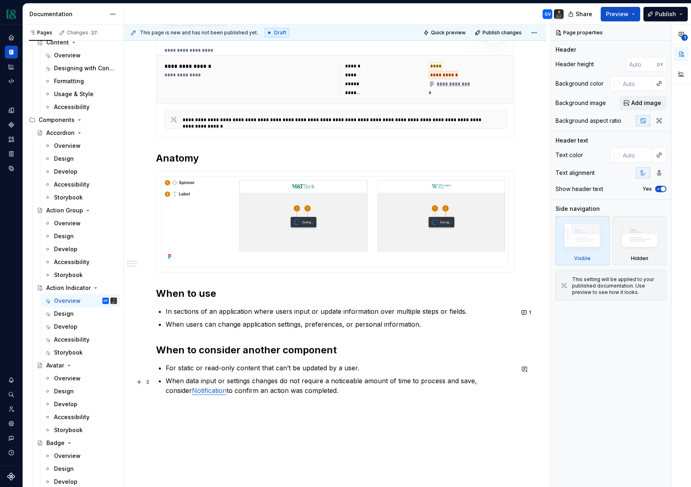
scroll to position [201, 0]
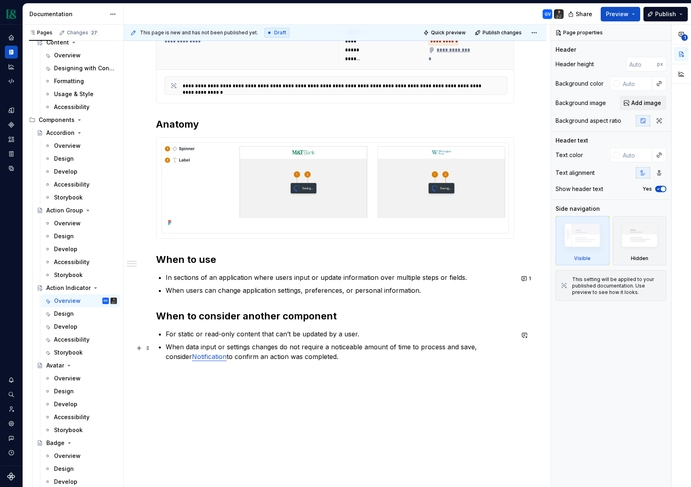
type textarea "*"
type textarea "The Action Indicator component provides real-time visual feedback while data in…"
click at [529, 278] on button "1" at bounding box center [527, 278] width 16 height 11
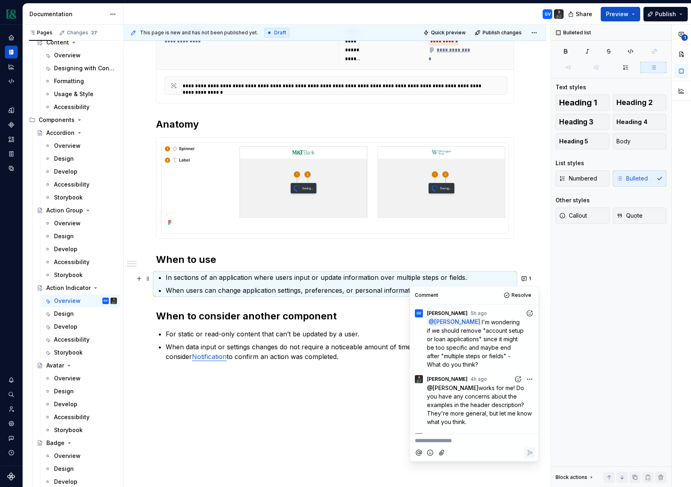
scroll to position [159, 0]
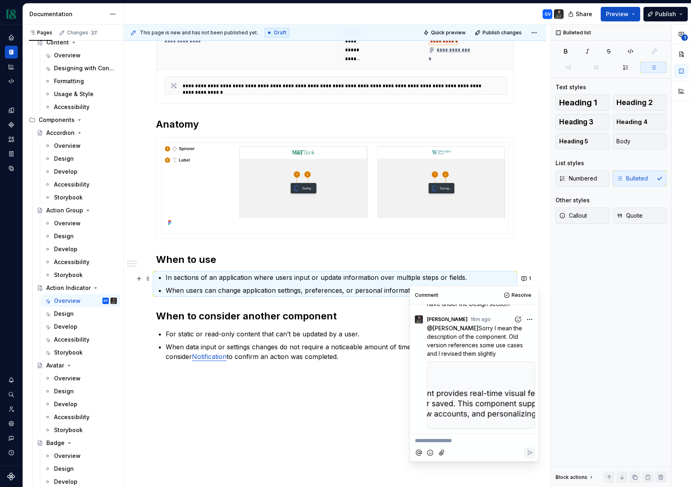
click at [532, 317] on html "Currency Dataset M&T Documentation GV Share Preview Publish Pages Changes 27 Ad…" at bounding box center [345, 243] width 691 height 487
click at [502, 331] on span "Edit comment" at bounding box center [504, 334] width 38 height 8
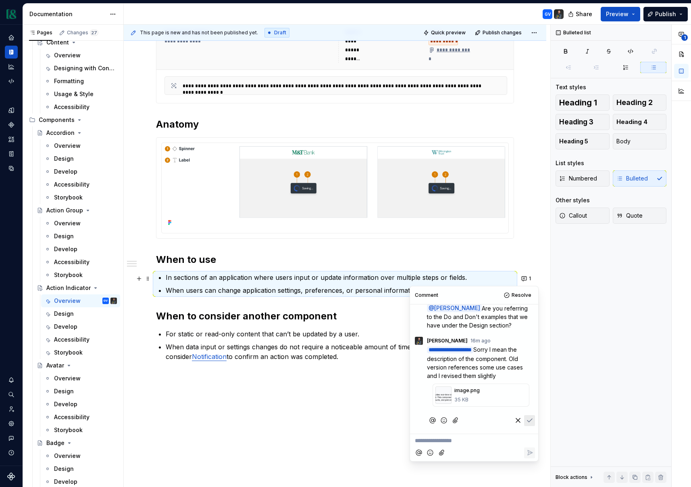
scroll to position [145, 0]
type textarea "*"
drag, startPoint x: 462, startPoint y: 360, endPoint x: 466, endPoint y: 372, distance: 12.5
click at [466, 372] on p "**********" at bounding box center [476, 362] width 98 height 35
click at [462, 375] on span "Sorry I mean the description of the component. In Figma, the copy has "filling …" at bounding box center [477, 359] width 100 height 42
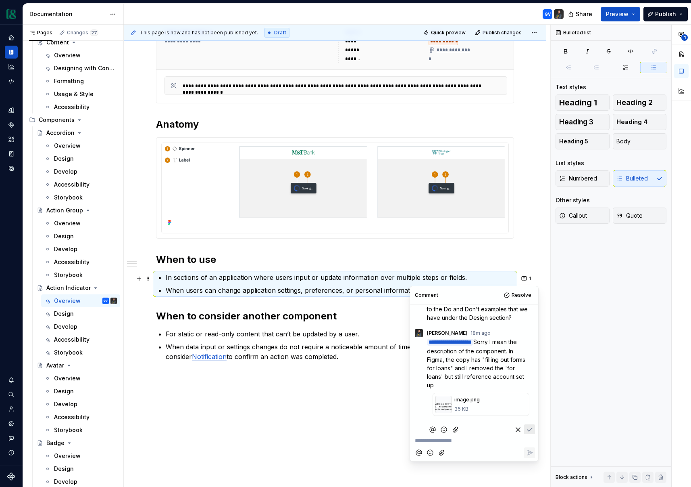
scroll to position [154, 0]
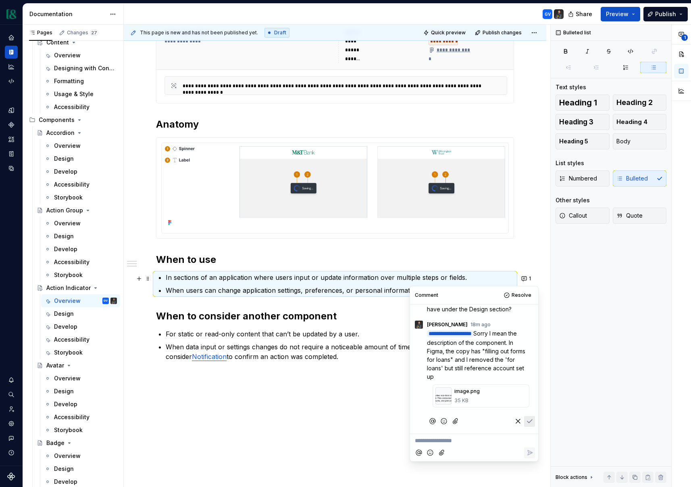
click at [492, 374] on span "Sorry I mean the description of the component. In Figma, the copy has "filling …" at bounding box center [477, 355] width 100 height 50
click at [496, 375] on p "**********" at bounding box center [476, 355] width 98 height 52
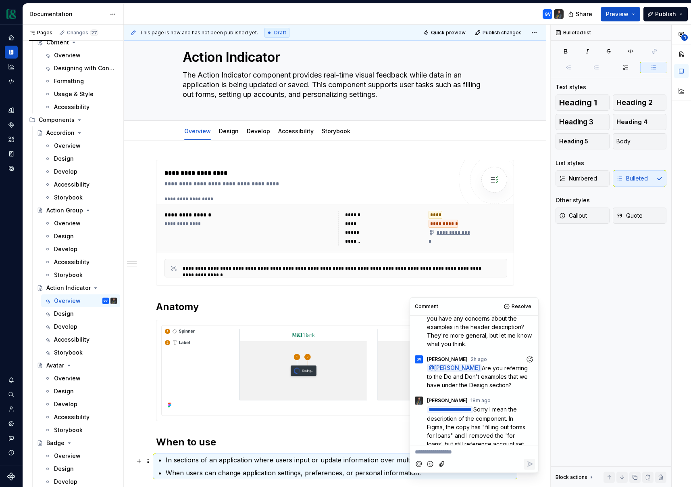
scroll to position [0, 0]
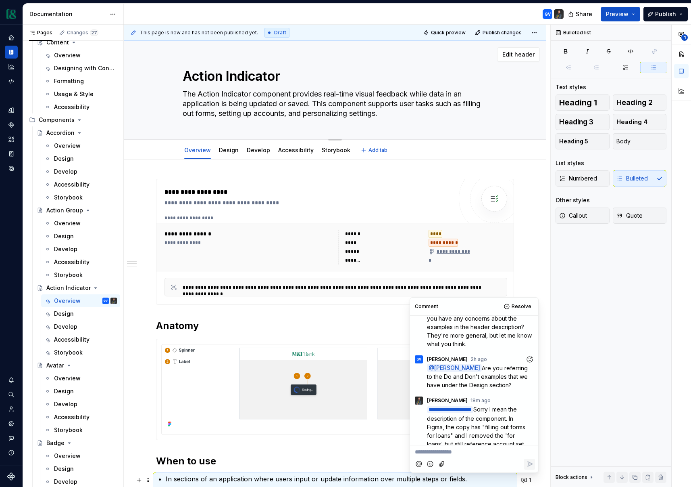
click at [299, 114] on textarea "The Action Indicator component provides real-time visual feedback while data in…" at bounding box center [333, 104] width 305 height 32
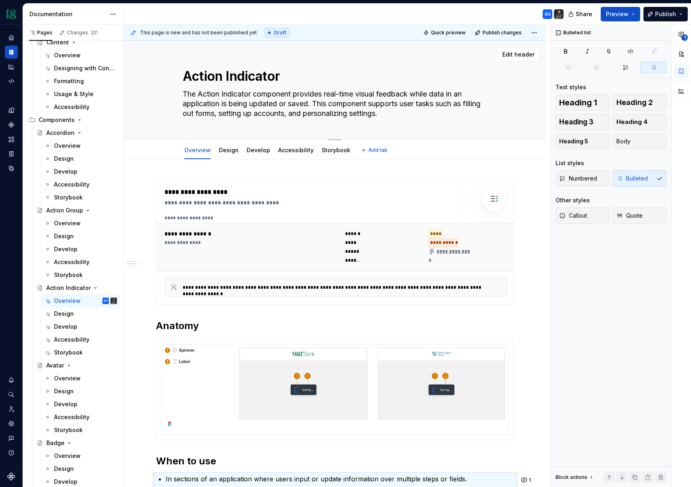
click at [340, 116] on textarea "The Action Indicator component provides real-time visual feedback while data in…" at bounding box center [333, 104] width 305 height 32
click at [408, 113] on textarea "The Action Indicator component provides real-time visual feedback while data in…" at bounding box center [333, 104] width 305 height 32
type textarea "*"
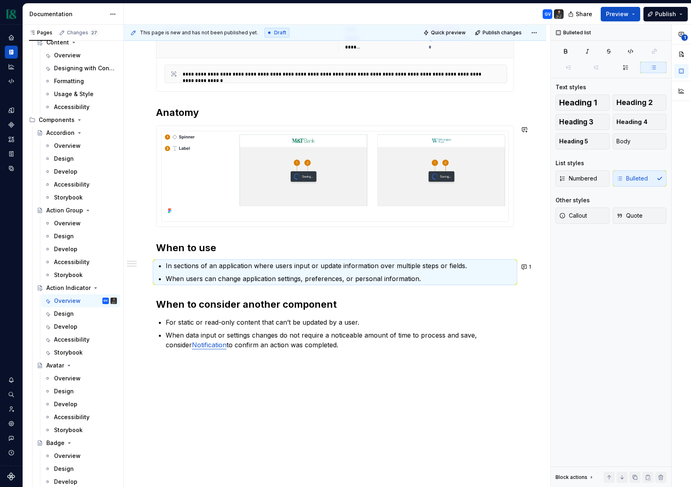
scroll to position [232, 0]
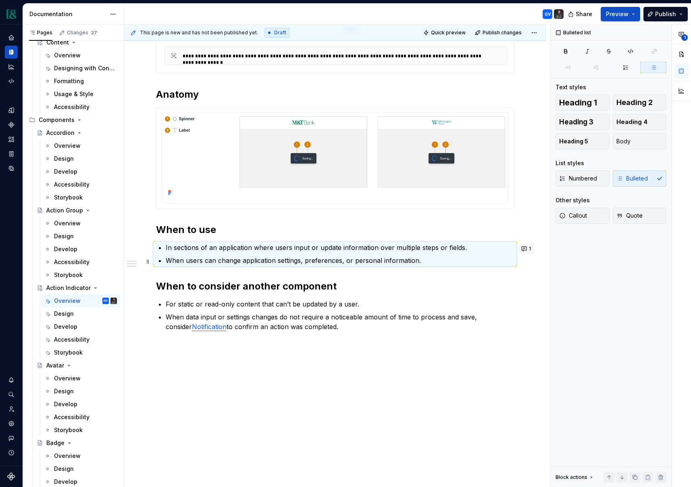
click at [533, 253] on button "1" at bounding box center [527, 248] width 16 height 11
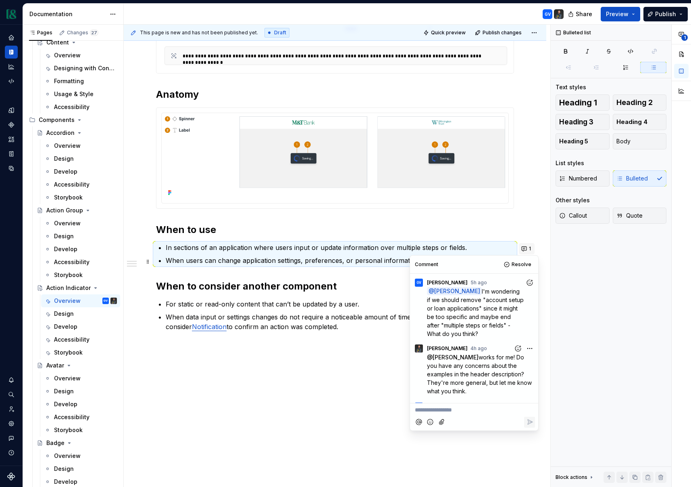
scroll to position [159, 0]
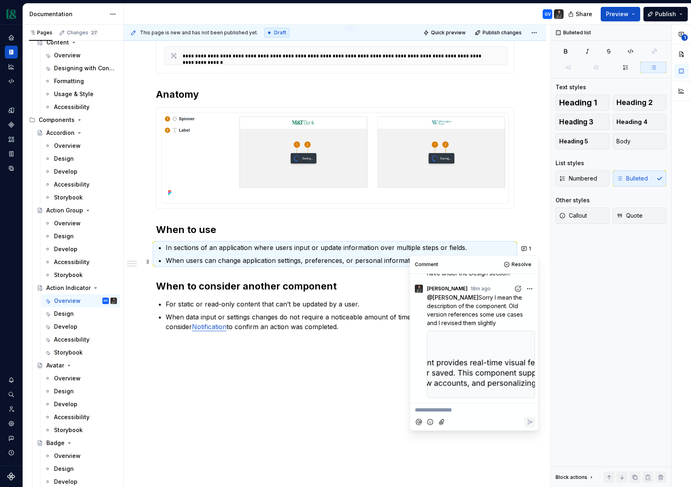
click at [491, 324] on p "@ [PERSON_NAME] Sorry I mean the description of the component. Old version refe…" at bounding box center [481, 310] width 108 height 34
click at [531, 287] on html "Currency Dataset M&T Documentation GV Share Preview Publish Pages Changes 27 Ad…" at bounding box center [345, 243] width 691 height 487
click at [505, 302] on span "Edit comment" at bounding box center [504, 303] width 38 height 8
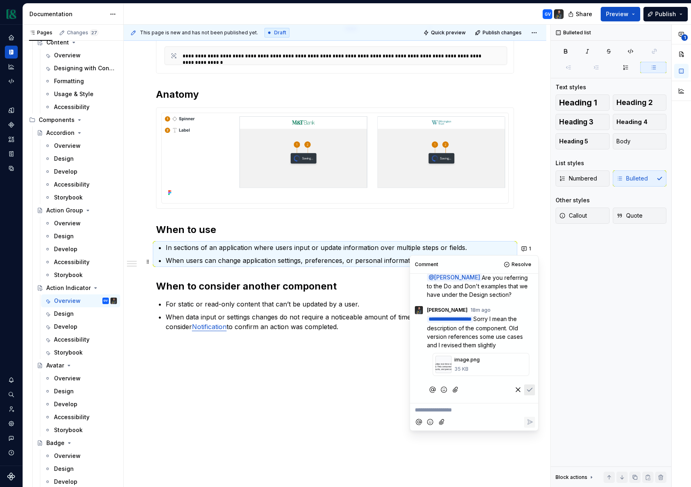
scroll to position [145, 0]
click at [462, 329] on span "Sorry I mean the description of the component. Old version references some use …" at bounding box center [476, 331] width 98 height 33
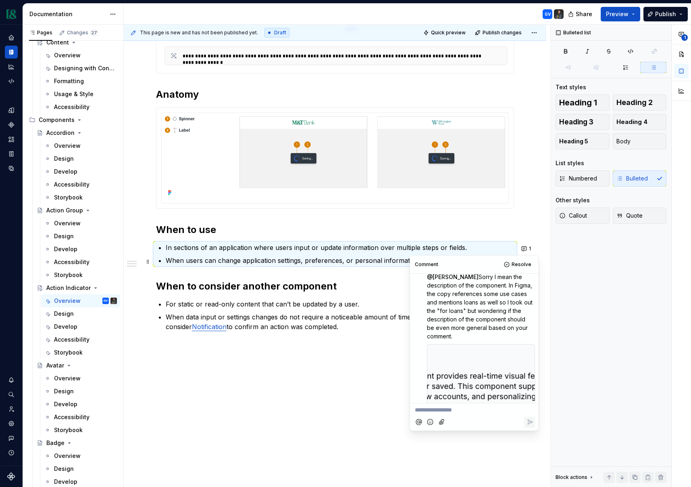
scroll to position [193, 0]
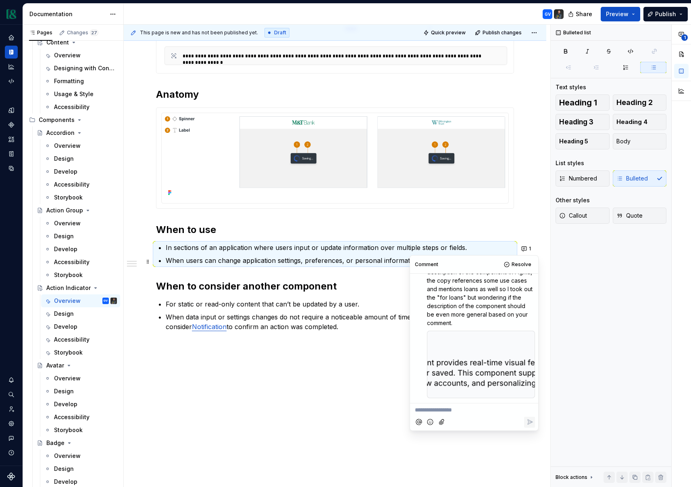
click at [464, 342] on div at bounding box center [481, 364] width 108 height 68
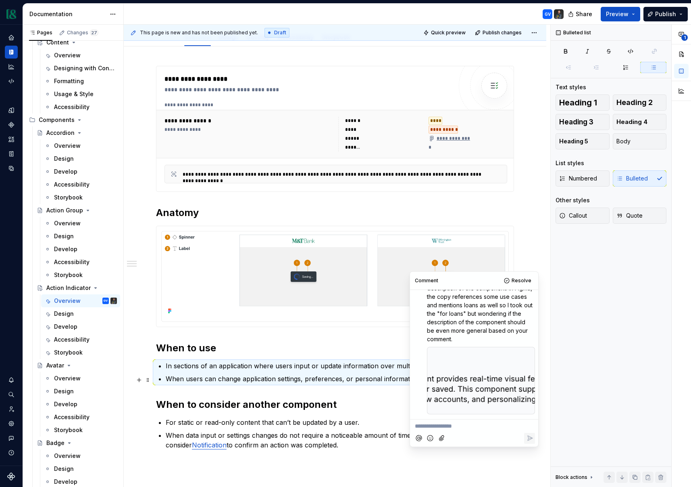
scroll to position [0, 0]
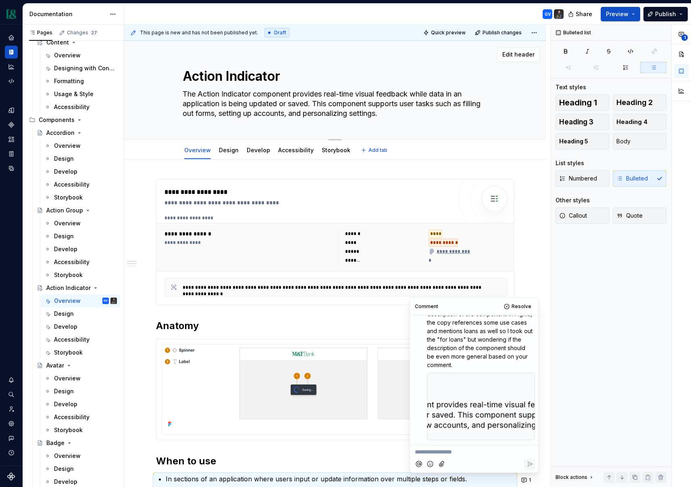
click at [393, 107] on textarea "The Action Indicator component provides real-time visual feedback while data in…" at bounding box center [333, 104] width 305 height 32
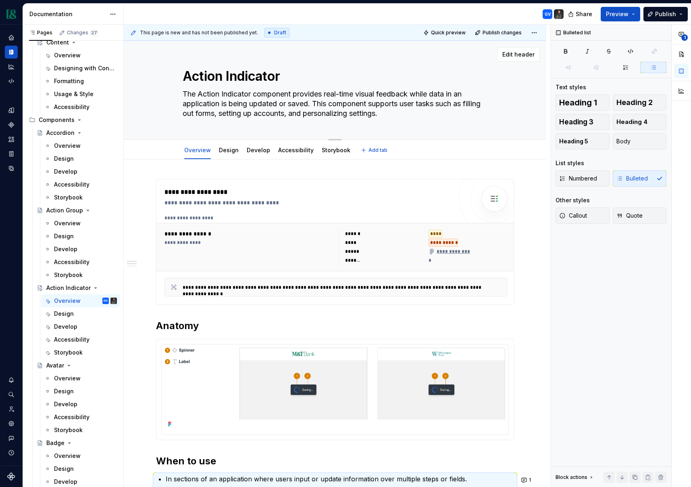
click at [401, 113] on textarea "The Action Indicator component provides real-time visual feedback while data in…" at bounding box center [333, 104] width 305 height 32
drag, startPoint x: 407, startPoint y: 114, endPoint x: 319, endPoint y: 99, distance: 90.0
click at [319, 99] on textarea "The Action Indicator component provides real-time visual feedback while data in…" at bounding box center [333, 104] width 305 height 32
type textarea "*"
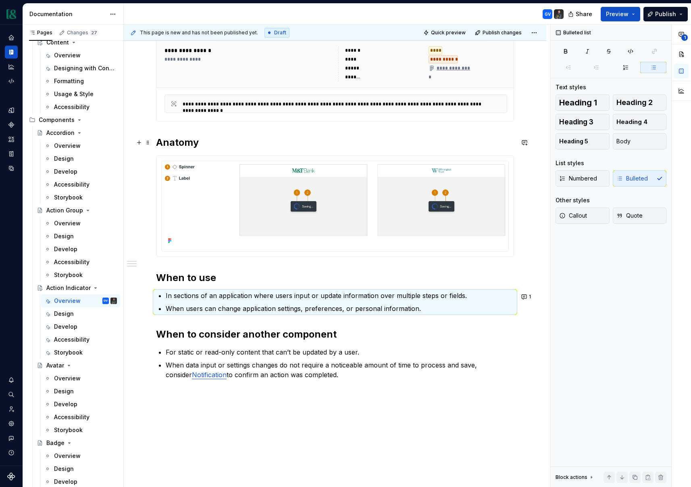
scroll to position [232, 0]
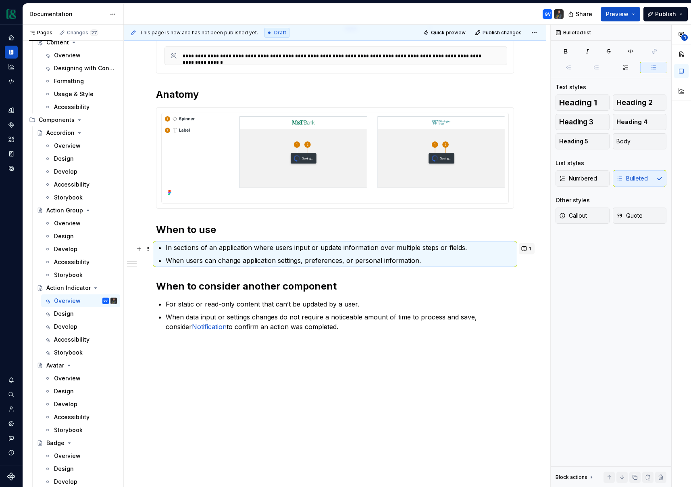
click at [531, 248] on button "1" at bounding box center [527, 248] width 16 height 11
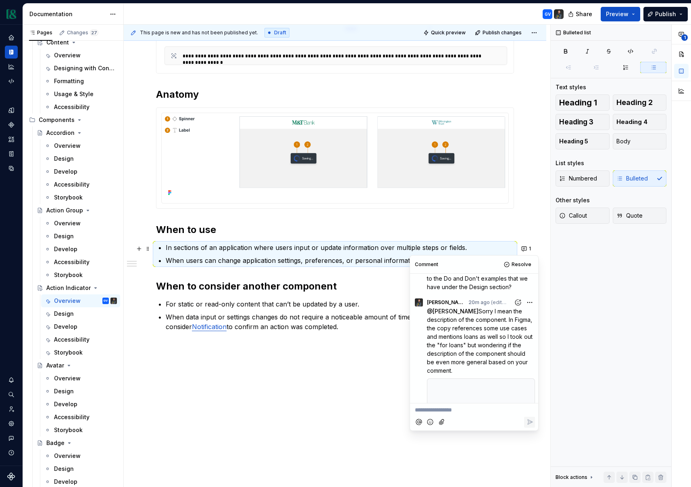
scroll to position [145, 0]
click at [528, 303] on html "Currency Dataset M&T Documentation GV Share Preview Publish Pages Changes 27 Ad…" at bounding box center [345, 243] width 691 height 487
click at [502, 316] on span "Edit comment" at bounding box center [504, 317] width 38 height 8
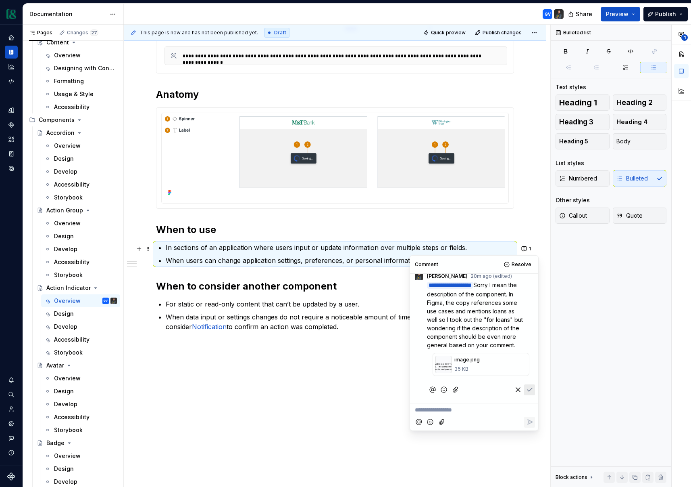
scroll to position [179, 0]
click at [532, 397] on icon "Save" at bounding box center [530, 398] width 5 height 3
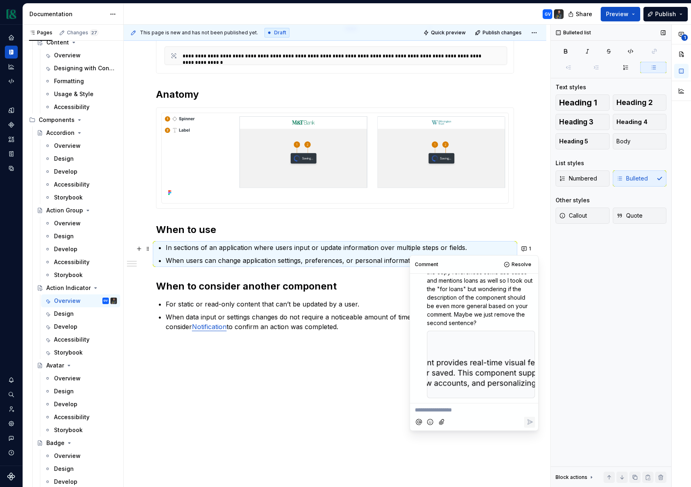
click at [618, 299] on div "Bulleted list Text styles Heading 1 Heading 2 Heading 3 Heading 4 Heading 5 Bod…" at bounding box center [611, 256] width 121 height 462
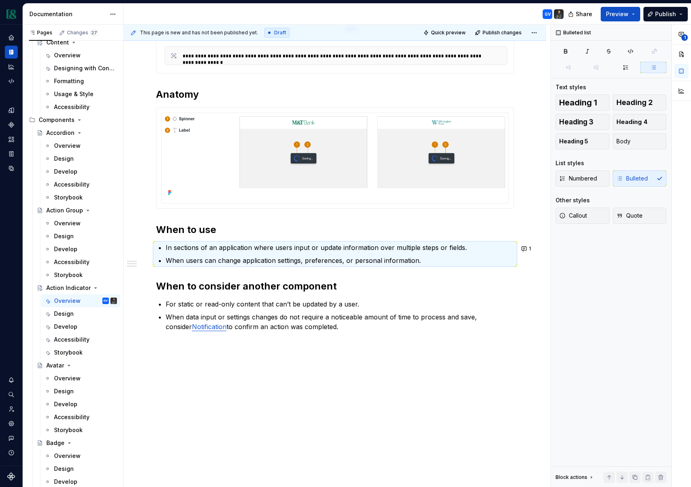
type textarea "*"
